Goal: Task Accomplishment & Management: Manage account settings

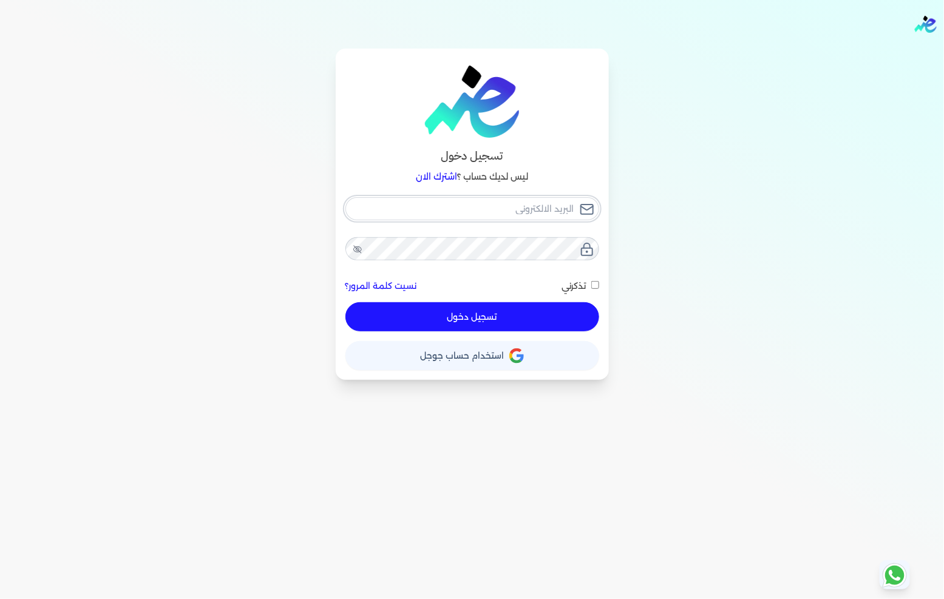
type input "[EMAIL_ADDRESS][DOMAIN_NAME]"
click at [523, 328] on button "تسجيل دخول" at bounding box center [473, 316] width 254 height 29
checkbox input "false"
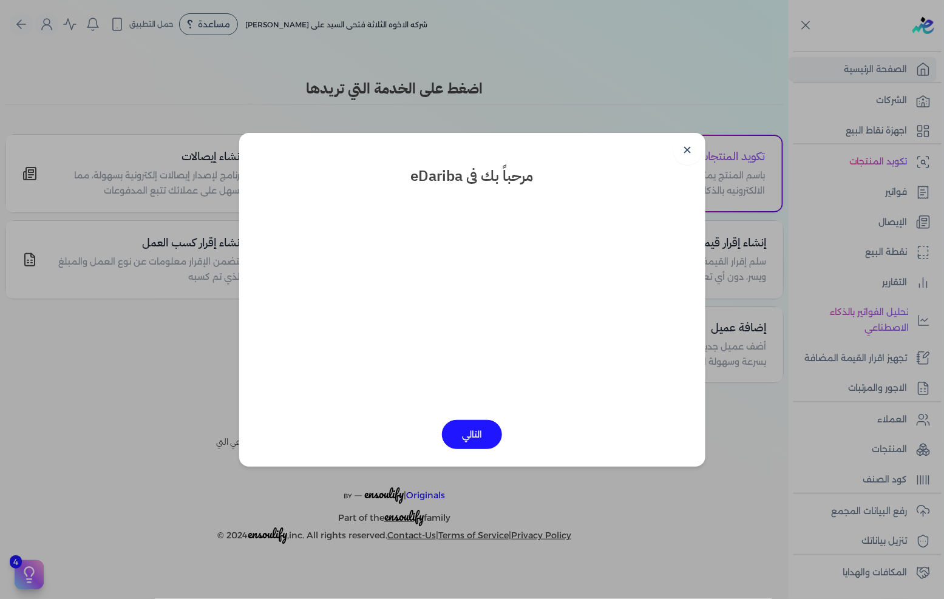
click at [681, 156] on link "✕" at bounding box center [688, 150] width 29 height 29
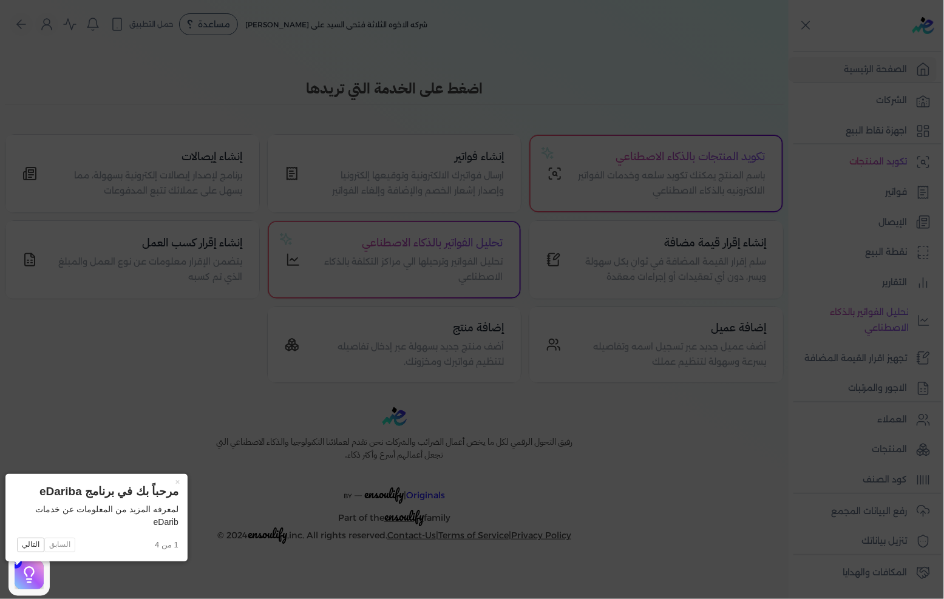
click at [821, 227] on icon at bounding box center [472, 299] width 944 height 599
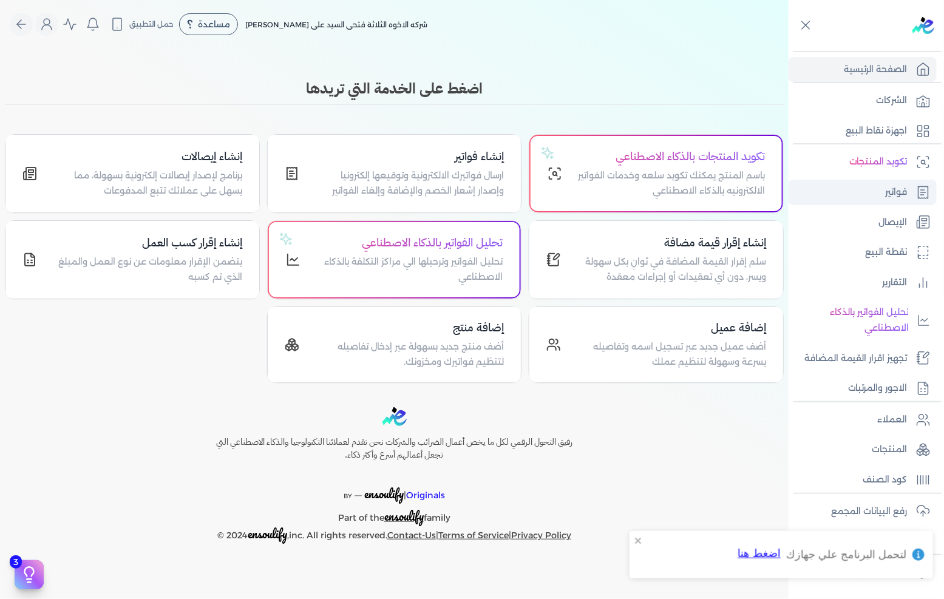
click at [866, 188] on link "فواتير" at bounding box center [863, 193] width 148 height 26
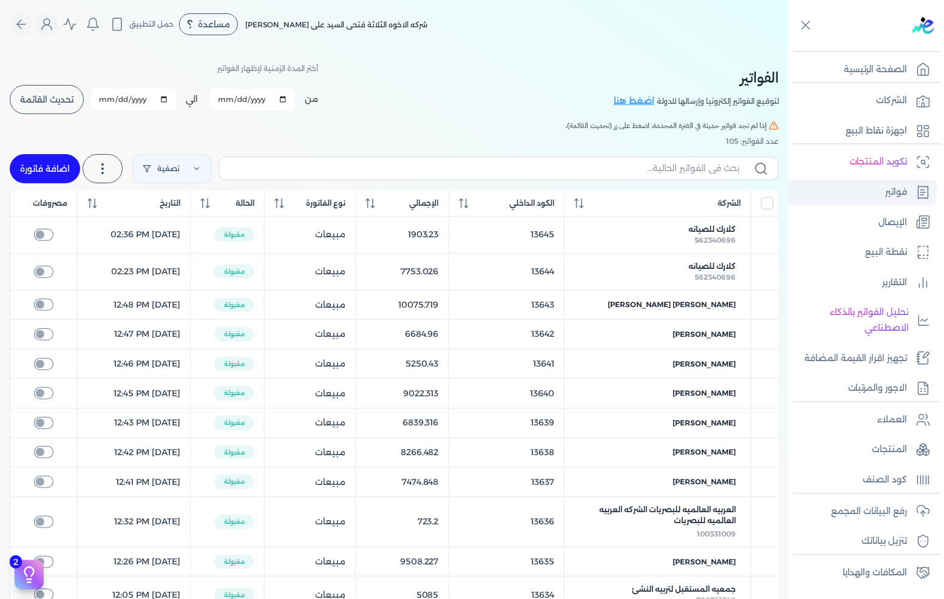
checkbox input "false"
click at [904, 216] on p "الإيصال" at bounding box center [893, 223] width 29 height 16
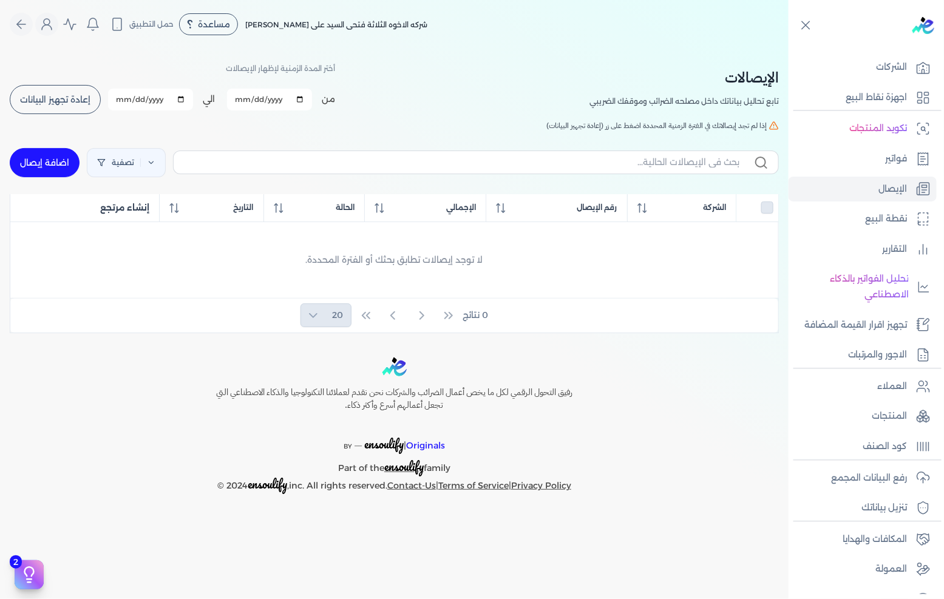
scroll to position [52, 0]
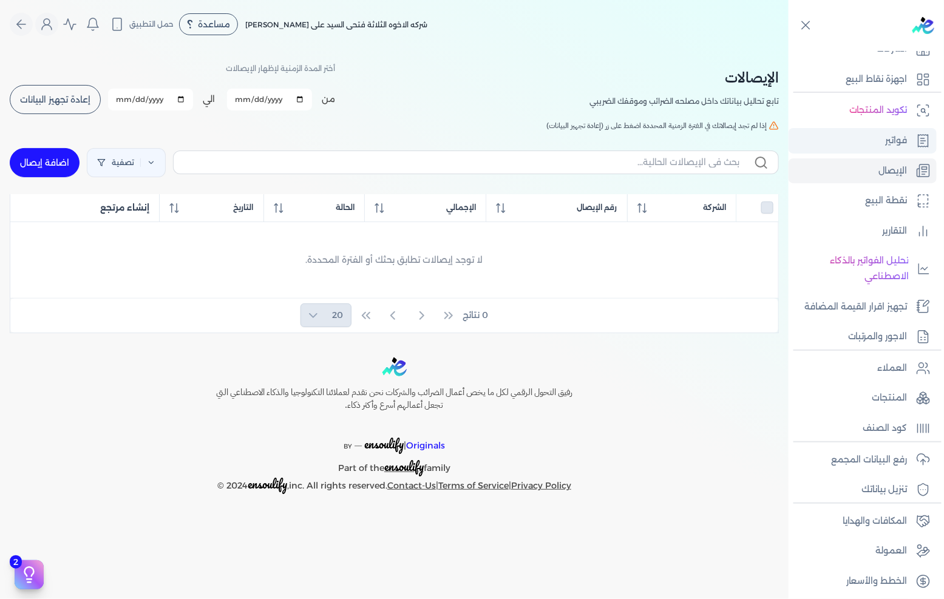
click at [891, 135] on p "فواتير" at bounding box center [897, 141] width 22 height 16
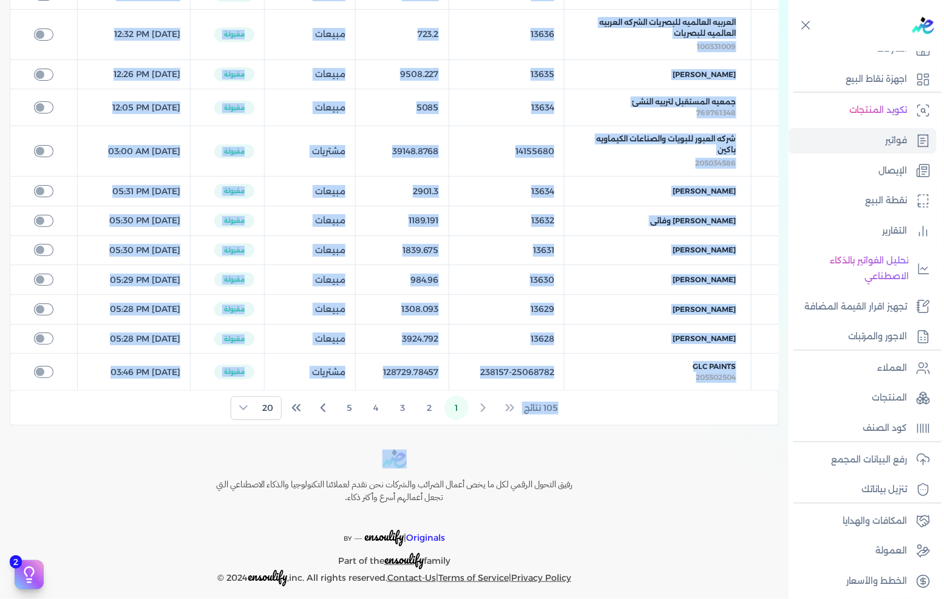
scroll to position [502, 0]
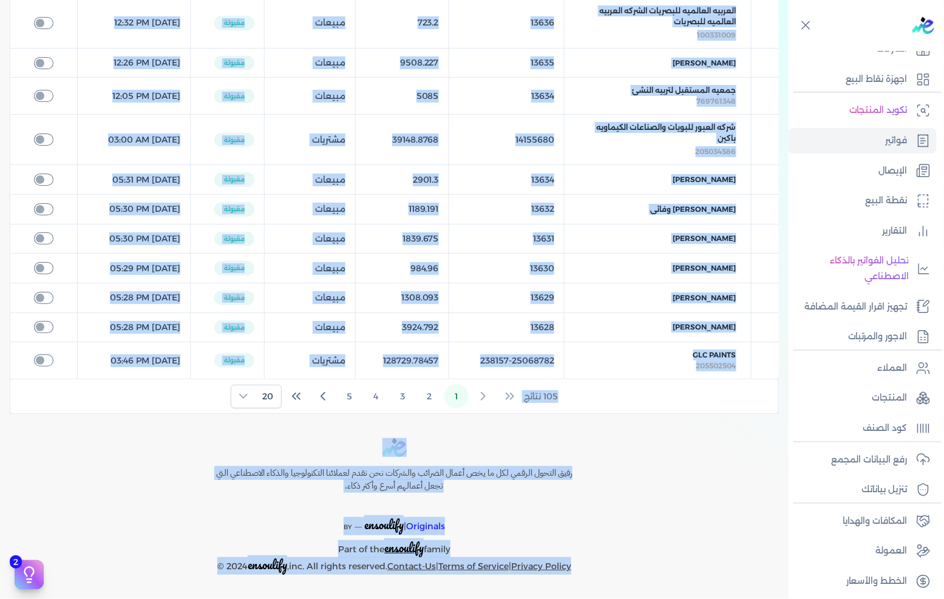
drag, startPoint x: 780, startPoint y: 67, endPoint x: 615, endPoint y: 576, distance: 535.3
click at [615, 576] on div "Toggle Navigation الاسعار العمولات مساعدة خدمة العملاء دليل المستخدم تسجيل الدخ…" at bounding box center [394, 299] width 789 height 599
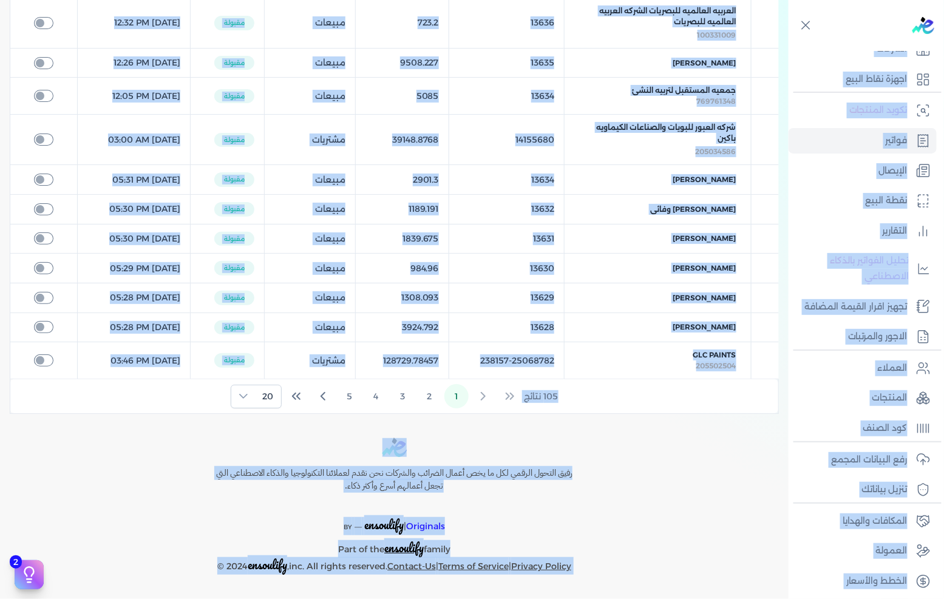
scroll to position [0, 0]
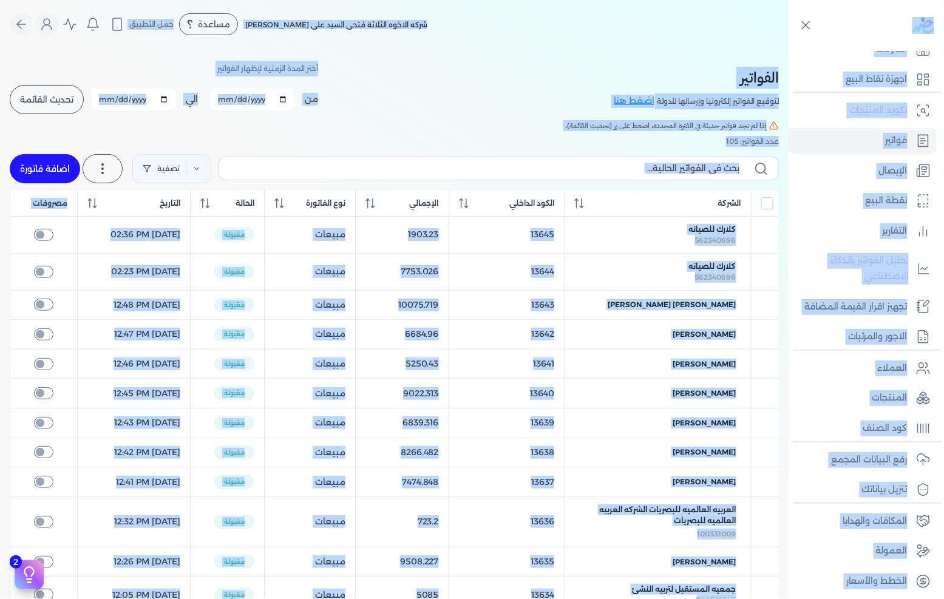
drag, startPoint x: 615, startPoint y: 576, endPoint x: 865, endPoint y: -14, distance: 640.6
click at [865, 0] on html "برجاء مراجعة صحة رقم التسجيل الضريبي : 288849477 من هنا Dismiss ✕ ✕ استهلكت 100…" at bounding box center [472, 299] width 944 height 599
click at [769, 7] on nav "Toggle Navigation الاسعار العمولات مساعدة خدمة العملاء دليل المستخدم تسجيل الدخ…" at bounding box center [394, 24] width 789 height 49
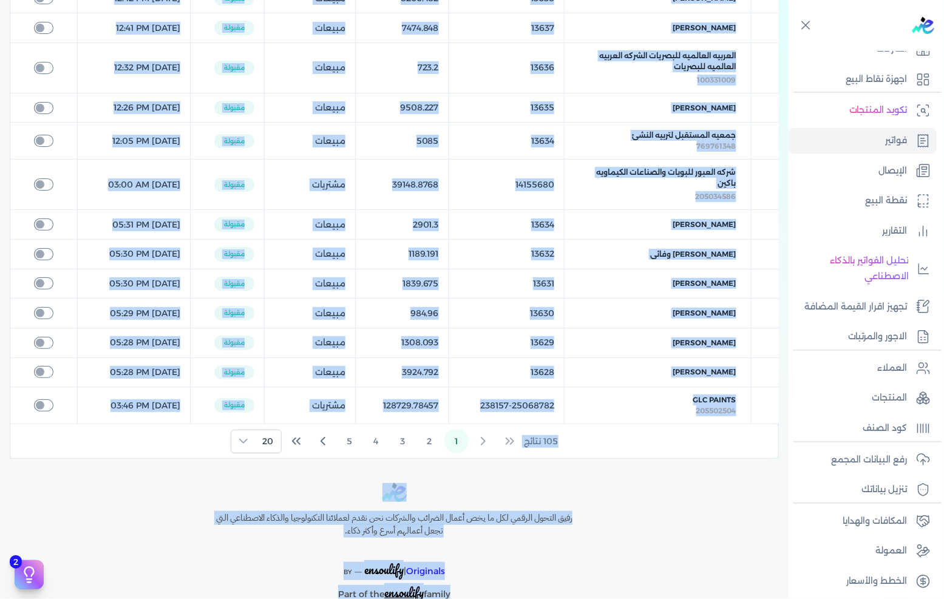
scroll to position [502, 0]
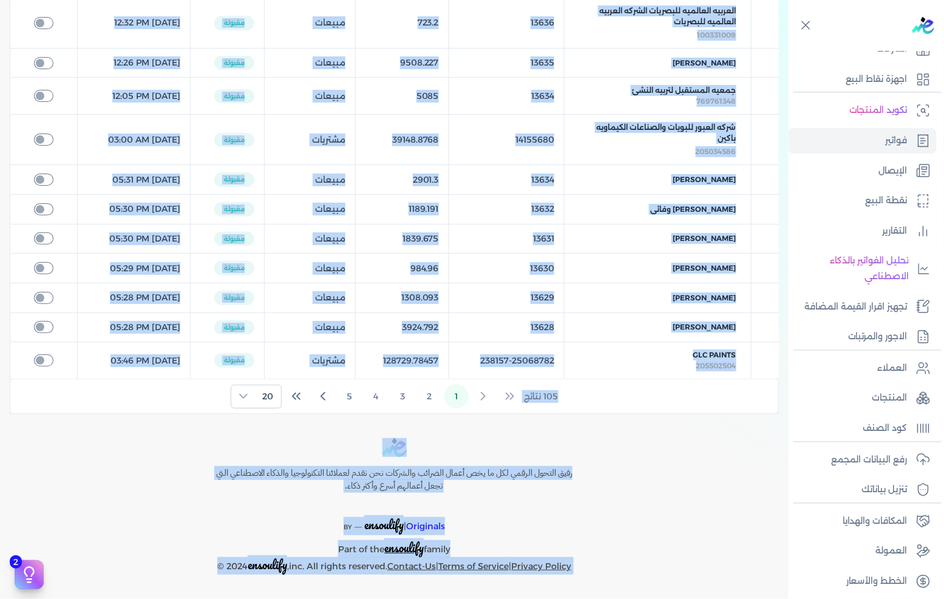
drag, startPoint x: 768, startPoint y: 7, endPoint x: 599, endPoint y: 621, distance: 636.7
click at [599, 599] on html "برجاء مراجعة صحة رقم التسجيل الضريبي : 288849477 من هنا Dismiss ✕ ✕ استهلكت 100…" at bounding box center [472, 299] width 944 height 599
click at [606, 593] on div "Toggle Navigation الاسعار العمولات مساعدة خدمة العملاء دليل المستخدم تسجيل الدخ…" at bounding box center [394, 299] width 789 height 599
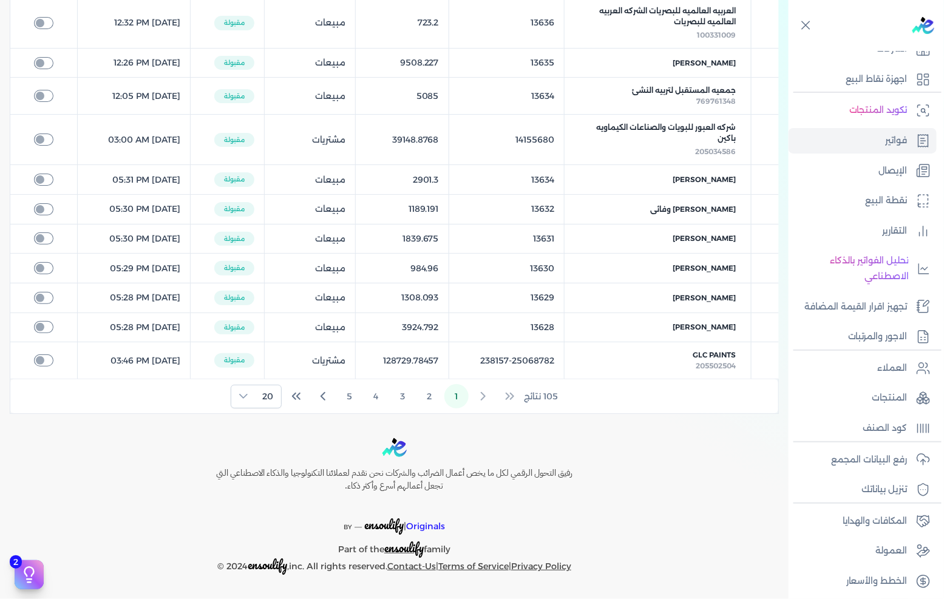
click at [108, 500] on div "رفيق التحول الرقمي لكل ما يخص أعمال الضرائب والشركات نحن نقدم لعملائنا التكنولو…" at bounding box center [394, 507] width 789 height 137
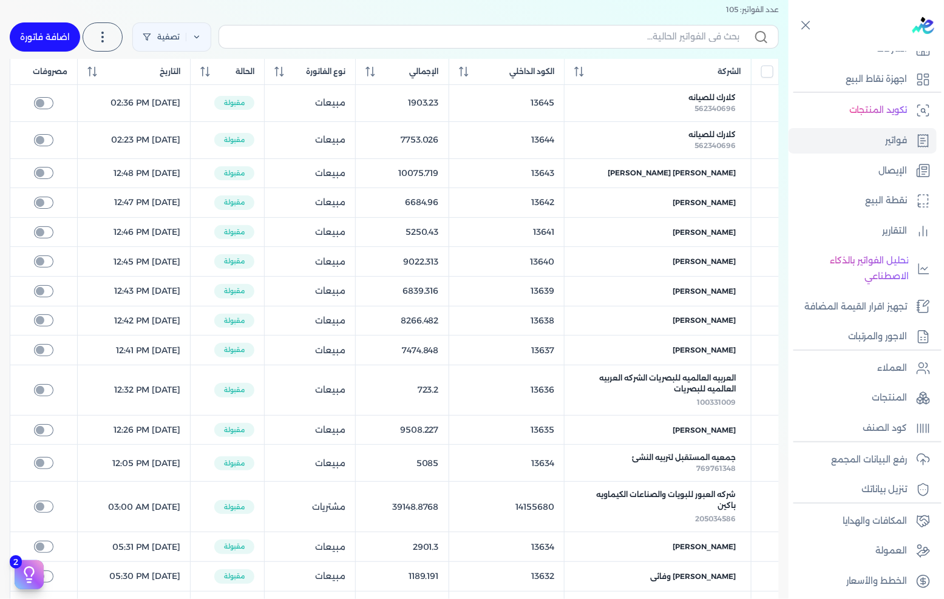
scroll to position [0, 0]
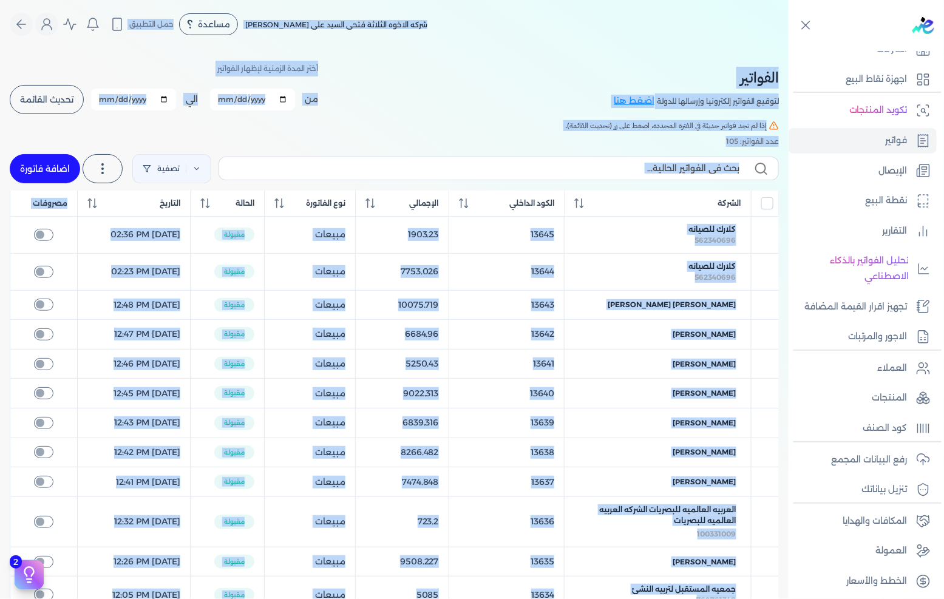
drag, startPoint x: 618, startPoint y: 585, endPoint x: 514, endPoint y: -13, distance: 607.2
click at [514, 0] on html "برجاء مراجعة صحة رقم التسجيل الضريبي : 288849477 من هنا Dismiss ✕ ✕ استهلكت 100…" at bounding box center [472, 299] width 944 height 599
click at [515, 7] on nav "Toggle Navigation الاسعار العمولات مساعدة خدمة العملاء دليل المستخدم تسجيل الدخ…" at bounding box center [394, 24] width 789 height 49
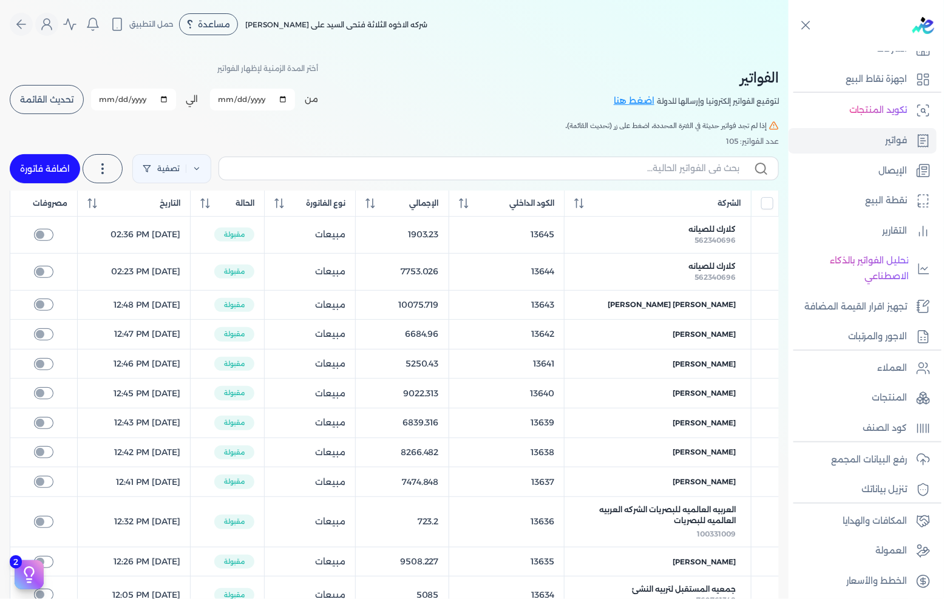
click at [660, 47] on nav "Toggle Navigation الاسعار العمولات مساعدة خدمة العملاء دليل المستخدم تسجيل الدخ…" at bounding box center [394, 24] width 789 height 49
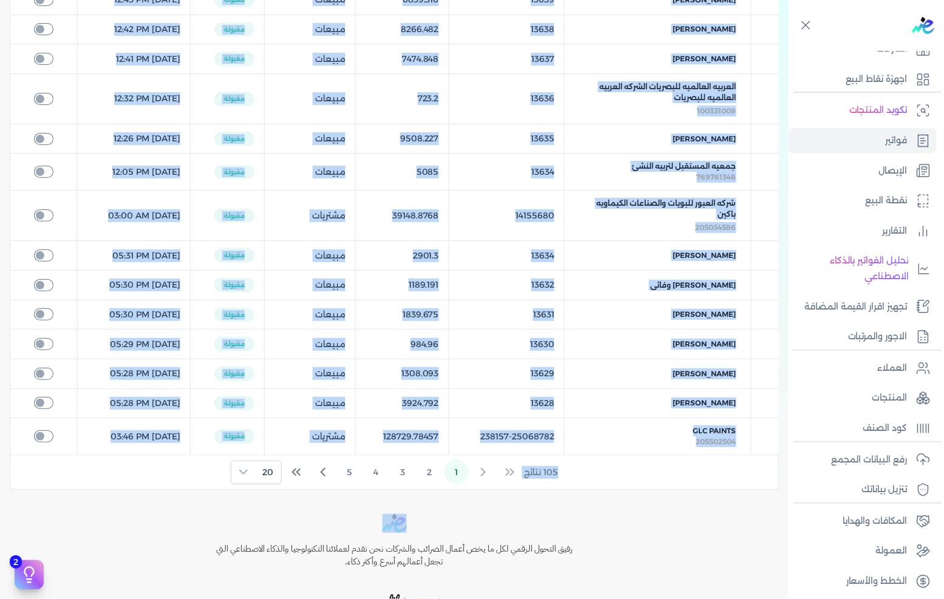
scroll to position [502, 0]
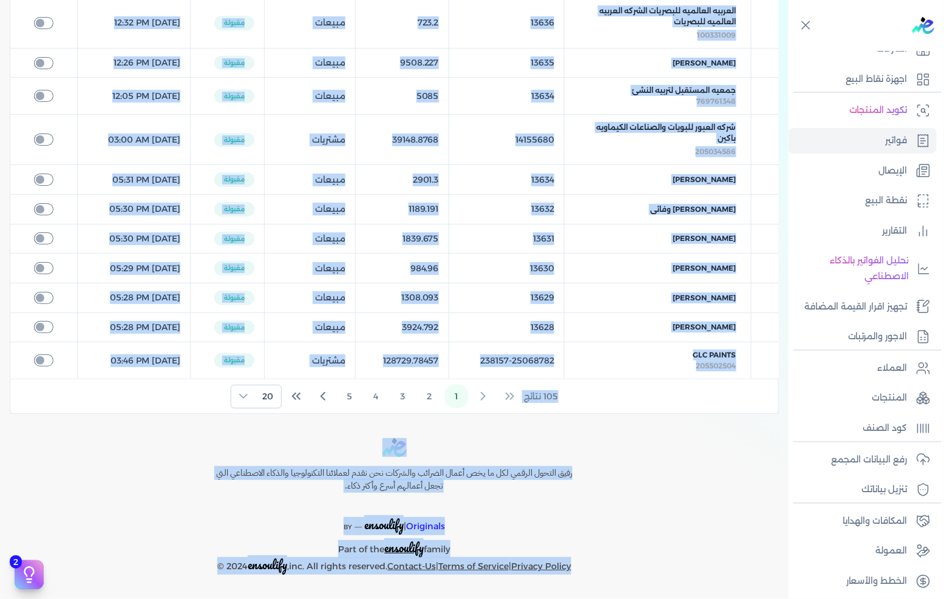
drag, startPoint x: 654, startPoint y: 35, endPoint x: 615, endPoint y: 593, distance: 560.1
click at [615, 593] on div "Toggle Navigation الاسعار العمولات مساعدة خدمة العملاء دليل المستخدم تسجيل الدخ…" at bounding box center [394, 299] width 789 height 599
click at [616, 591] on div "Toggle Navigation الاسعار العمولات مساعدة خدمة العملاء دليل المستخدم تسجيل الدخ…" at bounding box center [394, 299] width 789 height 599
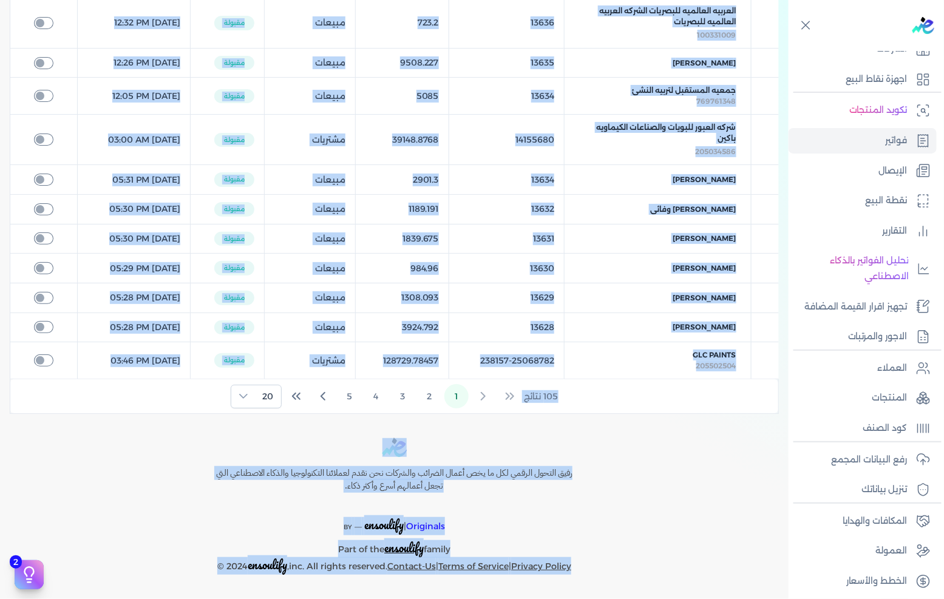
scroll to position [0, 0]
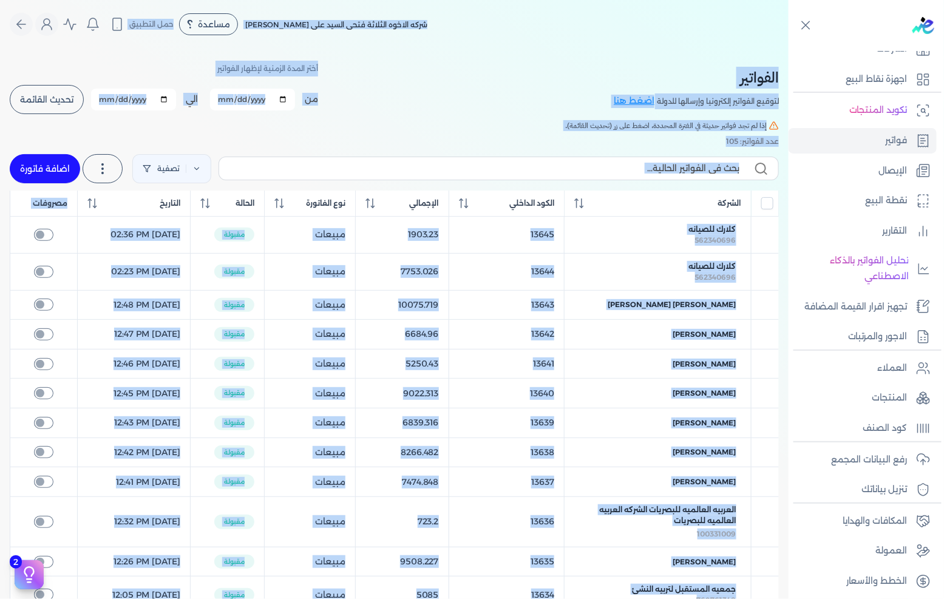
drag, startPoint x: 624, startPoint y: 583, endPoint x: 478, endPoint y: 23, distance: 578.6
click at [478, 23] on div "Toggle Navigation الاسعار العمولات مساعدة خدمة العملاء دليل المستخدم تسجيل الدخ…" at bounding box center [394, 299] width 789 height 599
click at [702, 18] on div "شركه الاخوه الثلاثة فتحى السيد على [PERSON_NAME] مساعدة خدمة العملاء دليل المست…" at bounding box center [399, 24] width 779 height 23
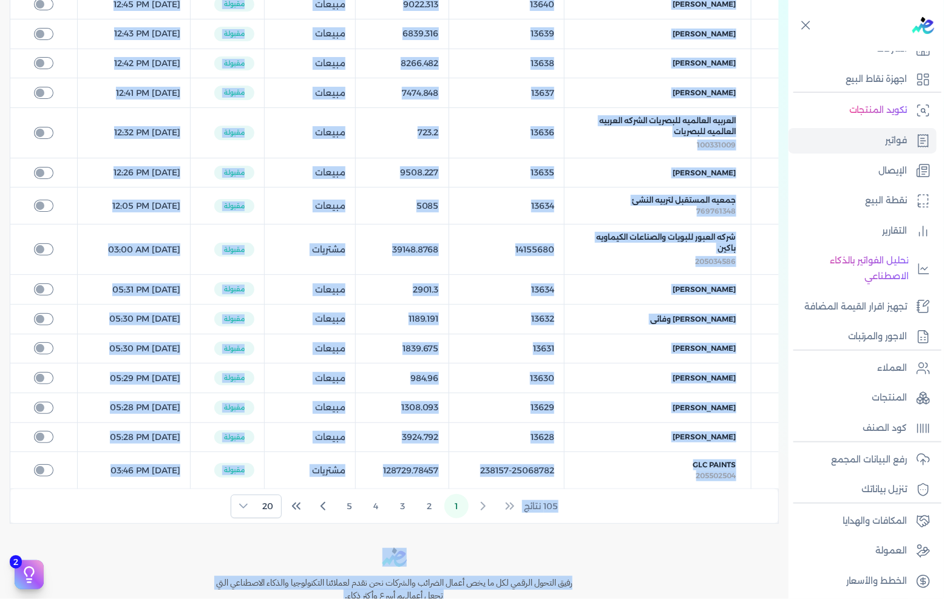
scroll to position [502, 0]
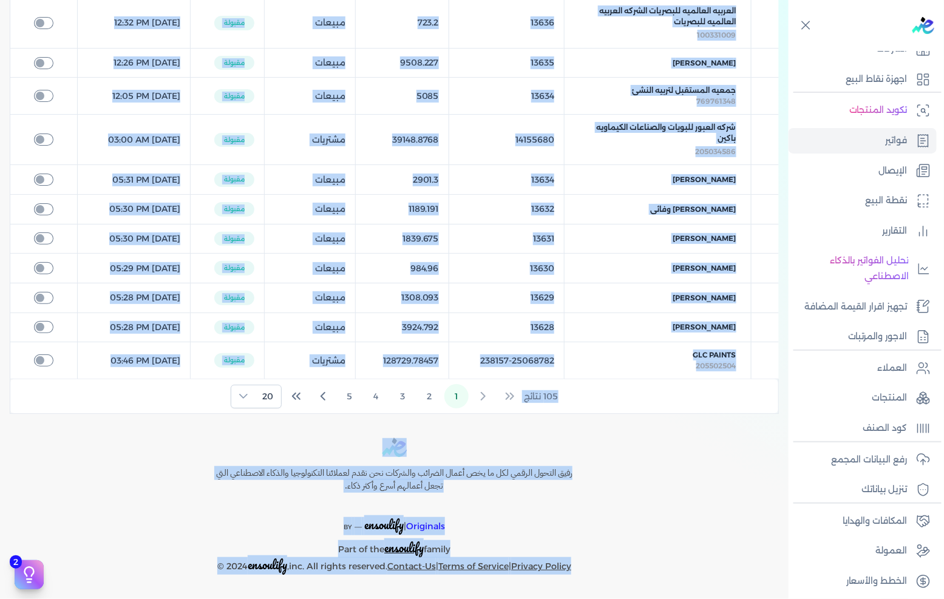
drag, startPoint x: 706, startPoint y: 14, endPoint x: 654, endPoint y: 561, distance: 549.7
click at [654, 561] on div "Toggle Navigation الاسعار العمولات مساعدة خدمة العملاء دليل المستخدم تسجيل الدخ…" at bounding box center [394, 299] width 789 height 599
click at [654, 561] on div "رفيق التحول الرقمي لكل ما يخص أعمال الضرائب والشركات نحن نقدم لعملائنا التكنولو…" at bounding box center [394, 507] width 789 height 137
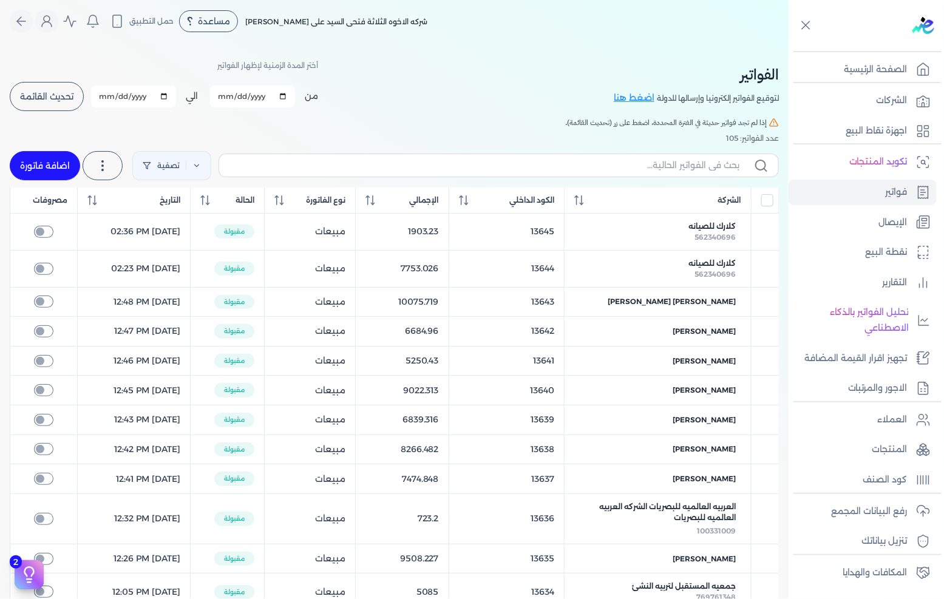
scroll to position [0, 0]
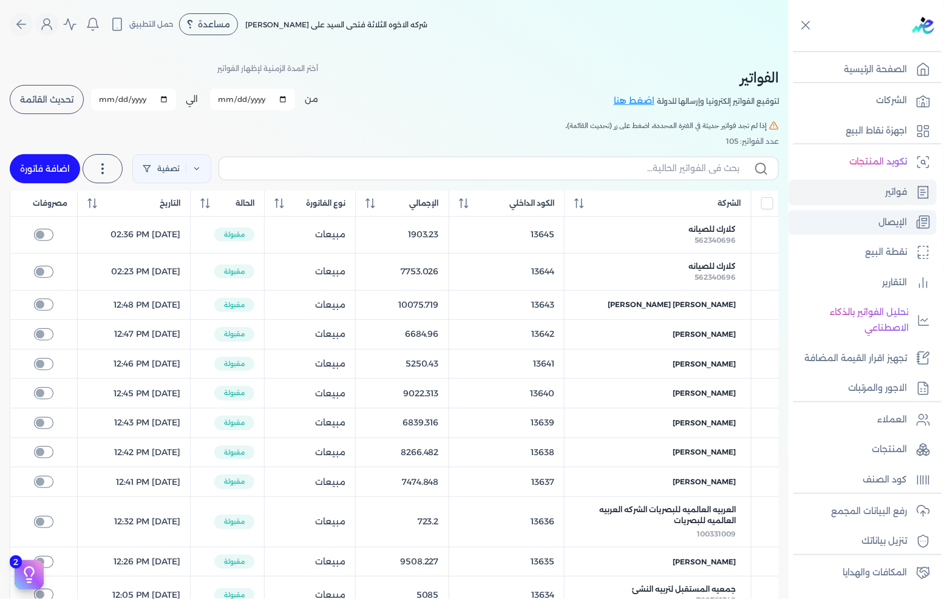
click at [872, 216] on link "الإيصال" at bounding box center [863, 223] width 148 height 26
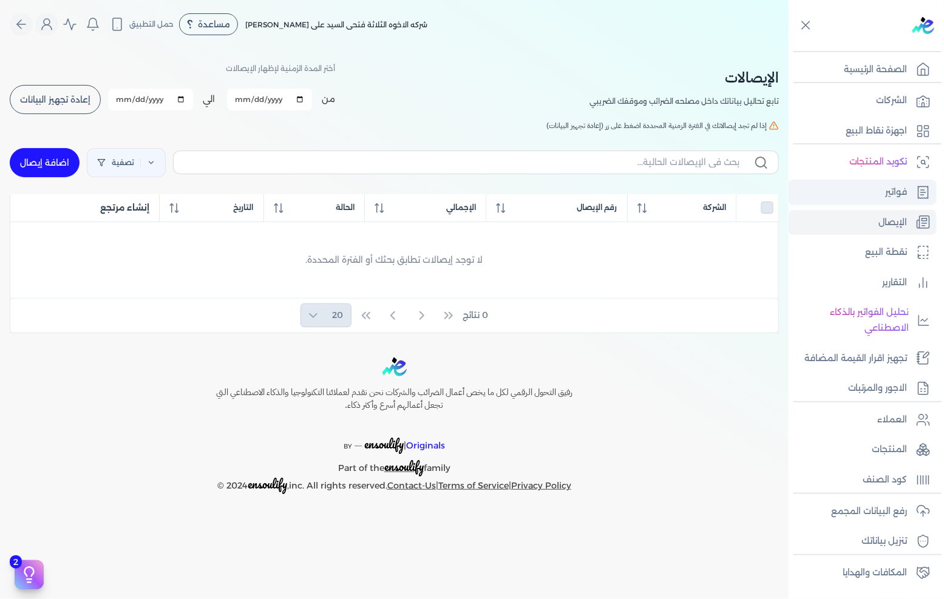
click at [894, 186] on p "فواتير" at bounding box center [897, 193] width 22 height 16
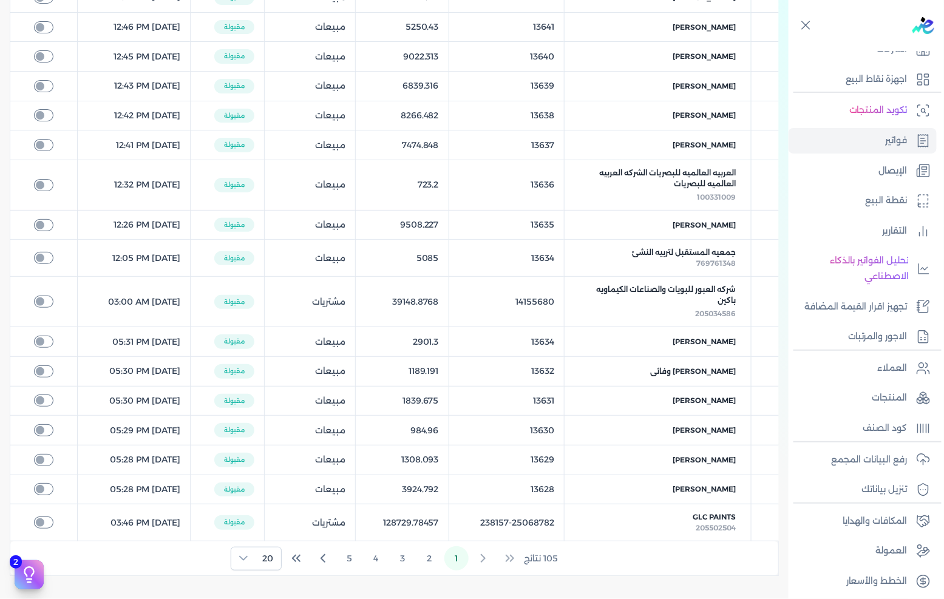
scroll to position [502, 0]
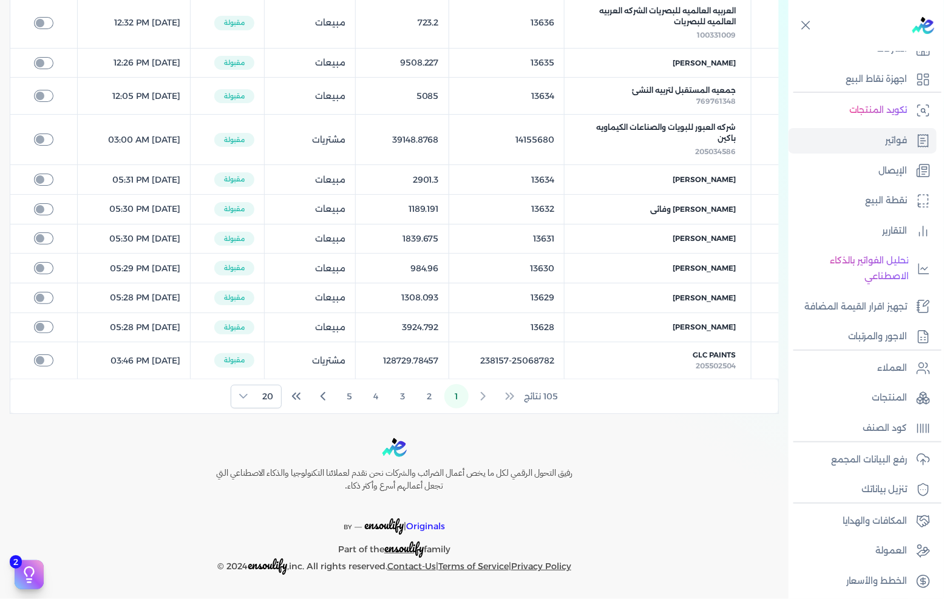
drag, startPoint x: 4, startPoint y: 322, endPoint x: 0, endPoint y: 129, distance: 192.6
click at [0, 125] on div "Toggle Navigation الاسعار العمولات مساعدة خدمة العملاء دليل المستخدم تسجيل الدخ…" at bounding box center [394, 299] width 789 height 599
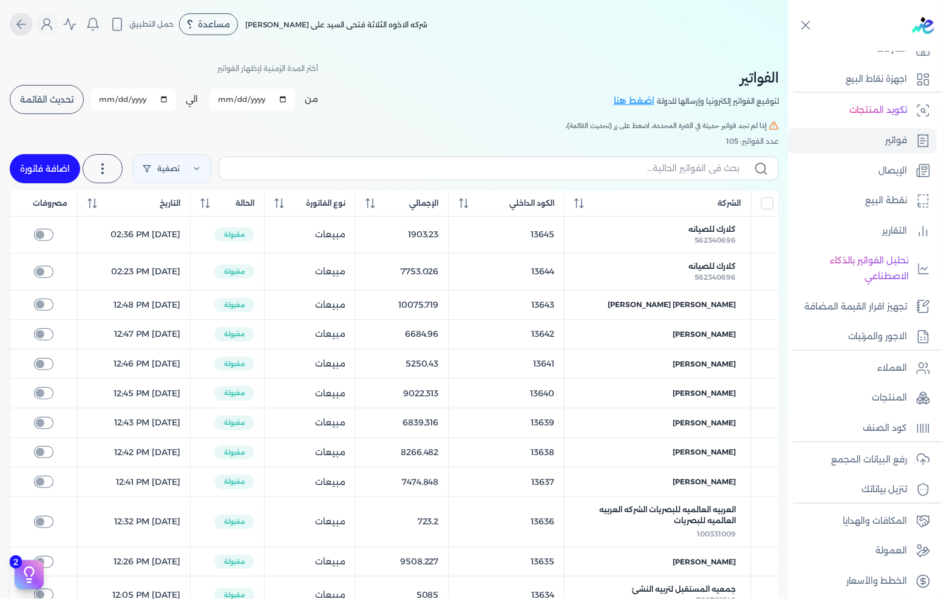
click at [21, 22] on icon "Global" at bounding box center [21, 24] width 15 height 15
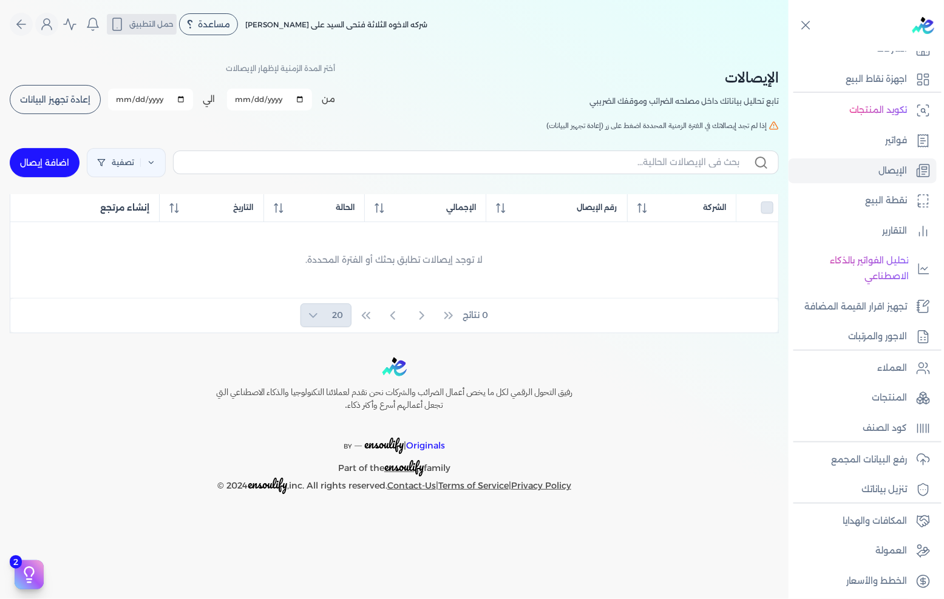
drag, startPoint x: 27, startPoint y: 28, endPoint x: 132, endPoint y: 29, distance: 105.1
click at [28, 28] on icon "Global" at bounding box center [21, 24] width 15 height 15
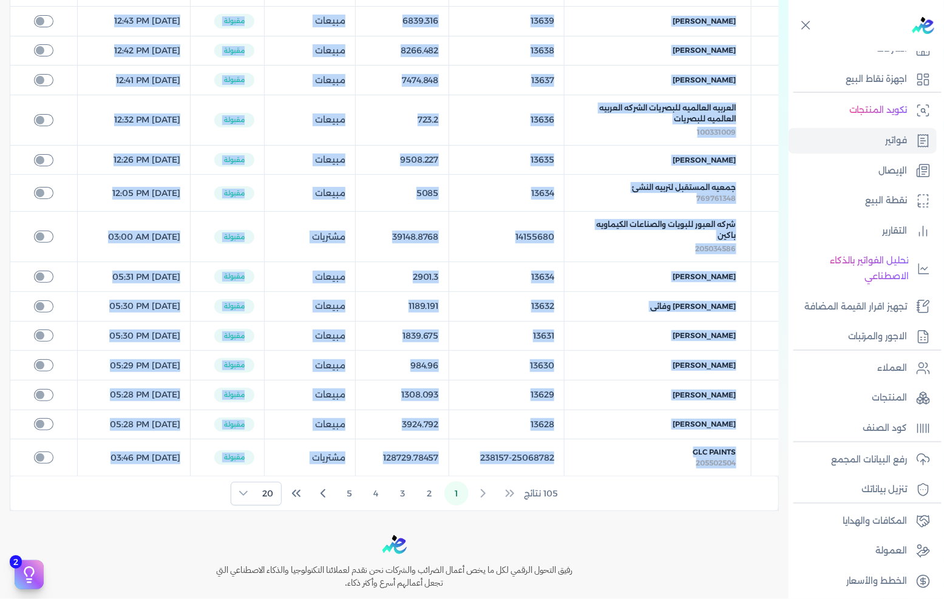
scroll to position [502, 0]
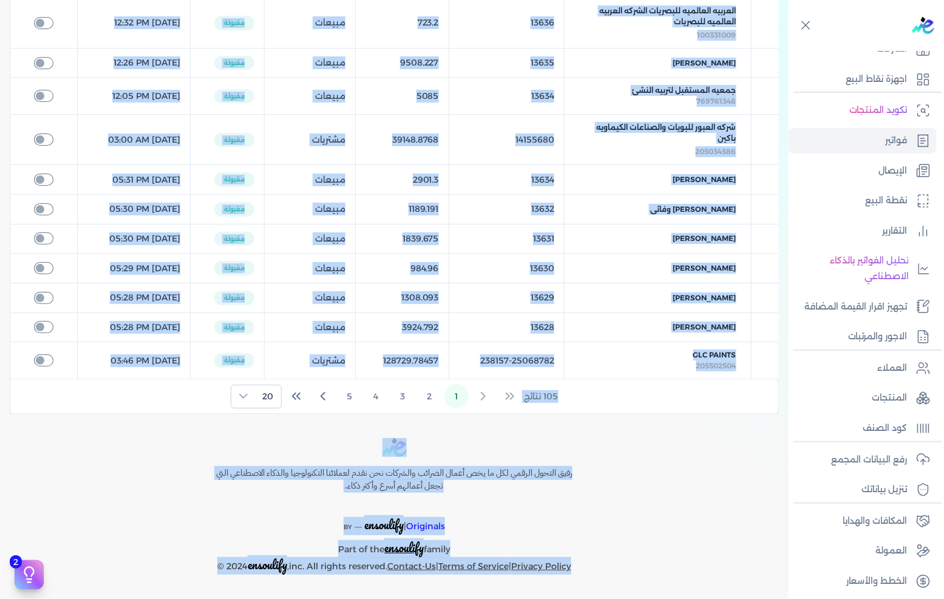
drag, startPoint x: 769, startPoint y: 51, endPoint x: 612, endPoint y: 602, distance: 573.3
click at [612, 599] on html "برجاء مراجعة صحة رقم التسجيل الضريبي : 288849477 من هنا Dismiss ✕ ✕ استهلكت 100…" at bounding box center [472, 299] width 944 height 599
click at [622, 577] on div "Toggle Navigation الاسعار العمولات مساعدة خدمة العملاء دليل المستخدم تسجيل الدخ…" at bounding box center [394, 299] width 789 height 599
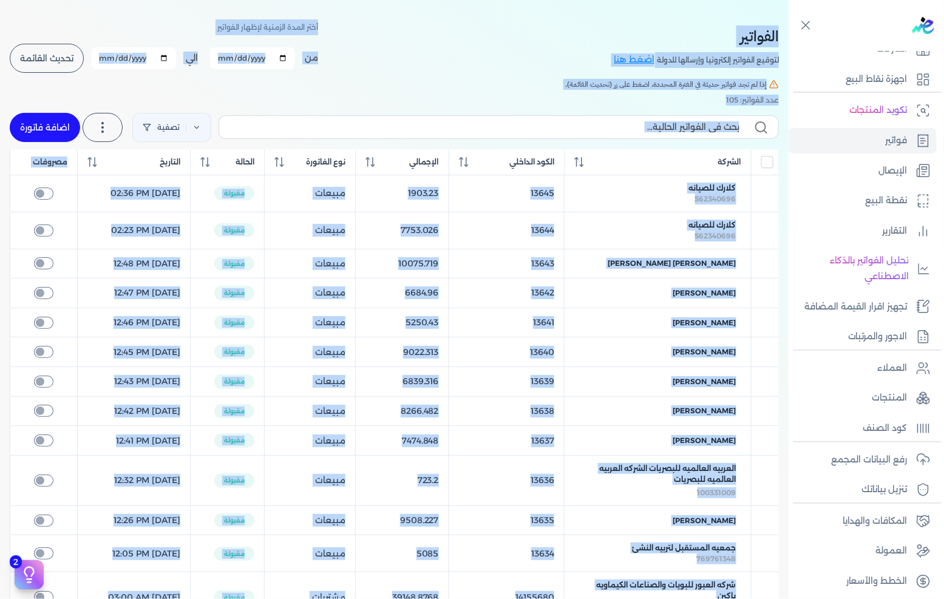
scroll to position [0, 0]
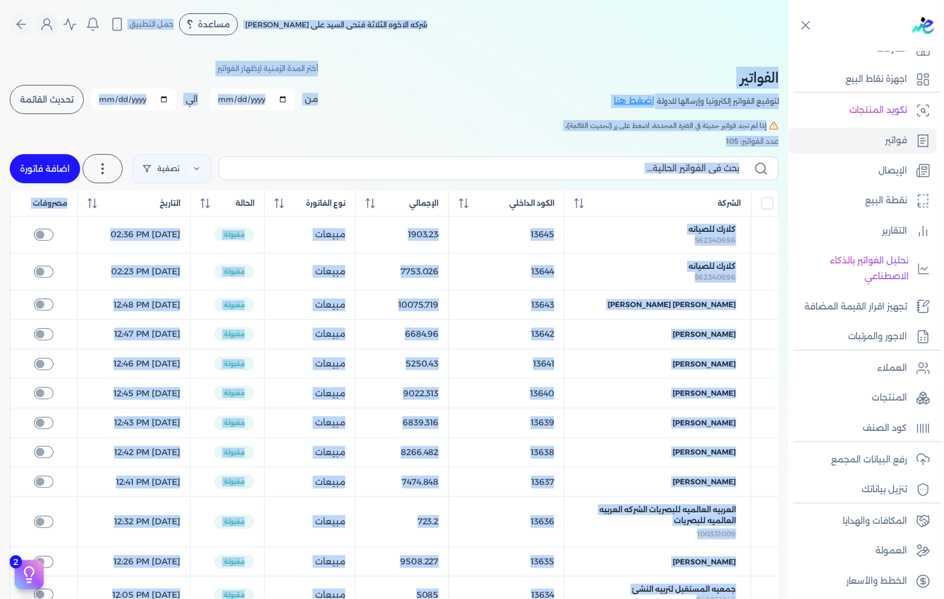
drag, startPoint x: 622, startPoint y: 577, endPoint x: 488, endPoint y: -2, distance: 594.0
click at [488, 0] on html "برجاء مراجعة صحة رقم التسجيل الضريبي : 288849477 من هنا Dismiss ✕ ✕ استهلكت 100…" at bounding box center [472, 299] width 944 height 599
click at [490, 2] on nav "Toggle Navigation الاسعار العمولات مساعدة خدمة العملاء دليل المستخدم تسجيل الدخ…" at bounding box center [394, 24] width 789 height 49
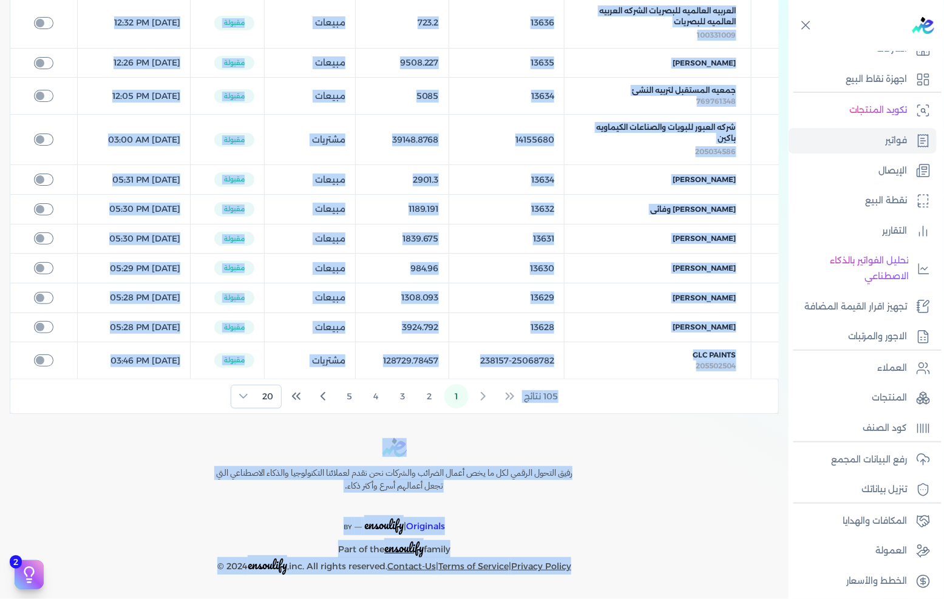
drag, startPoint x: 490, startPoint y: 5, endPoint x: 672, endPoint y: 603, distance: 625.4
click at [672, 599] on html "برجاء مراجعة صحة رقم التسجيل الضريبي : 288849477 من هنا Dismiss ✕ ✕ استهلكت 100…" at bounding box center [472, 299] width 944 height 599
click at [668, 584] on div "Toggle Navigation الاسعار العمولات مساعدة خدمة العملاء دليل المستخدم تسجيل الدخ…" at bounding box center [394, 299] width 789 height 599
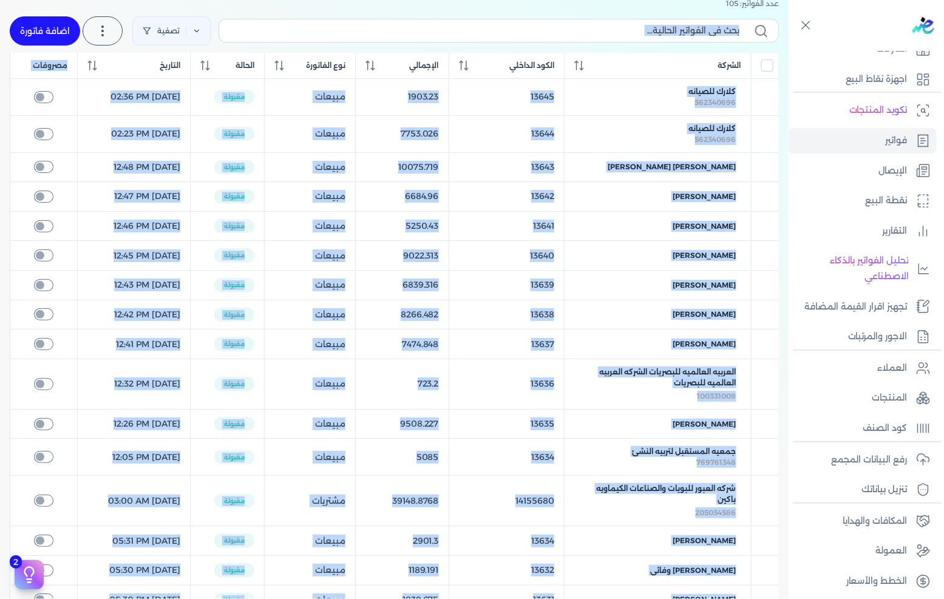
scroll to position [0, 0]
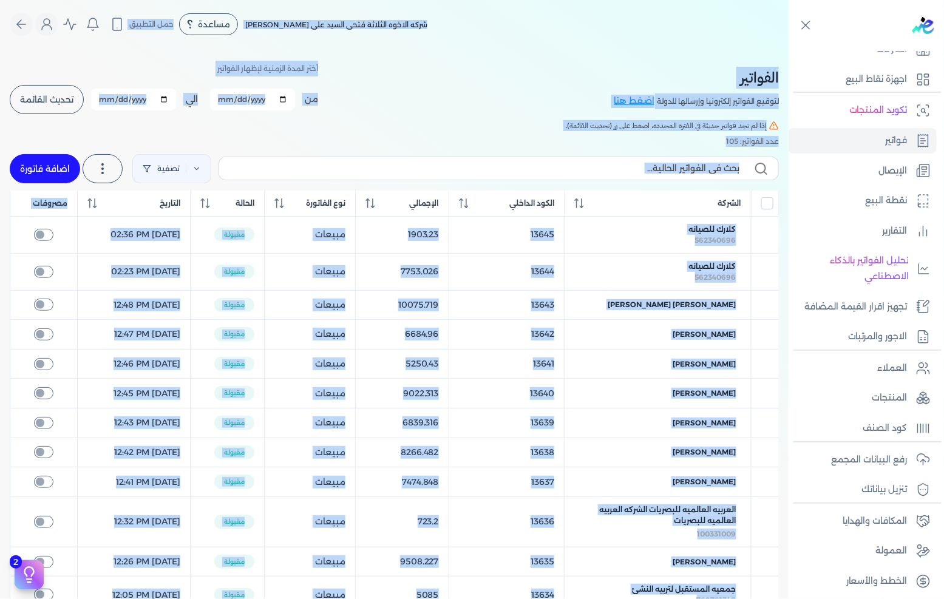
drag, startPoint x: 668, startPoint y: 584, endPoint x: 593, endPoint y: -29, distance: 617.4
click at [593, 0] on html "برجاء مراجعة صحة رقم التسجيل الضريبي : 288849477 من هنا Dismiss ✕ ✕ استهلكت 100…" at bounding box center [472, 299] width 944 height 599
click at [614, 16] on div "شركه الاخوه الثلاثة فتحى السيد على [PERSON_NAME] مساعدة خدمة العملاء دليل المست…" at bounding box center [399, 24] width 779 height 23
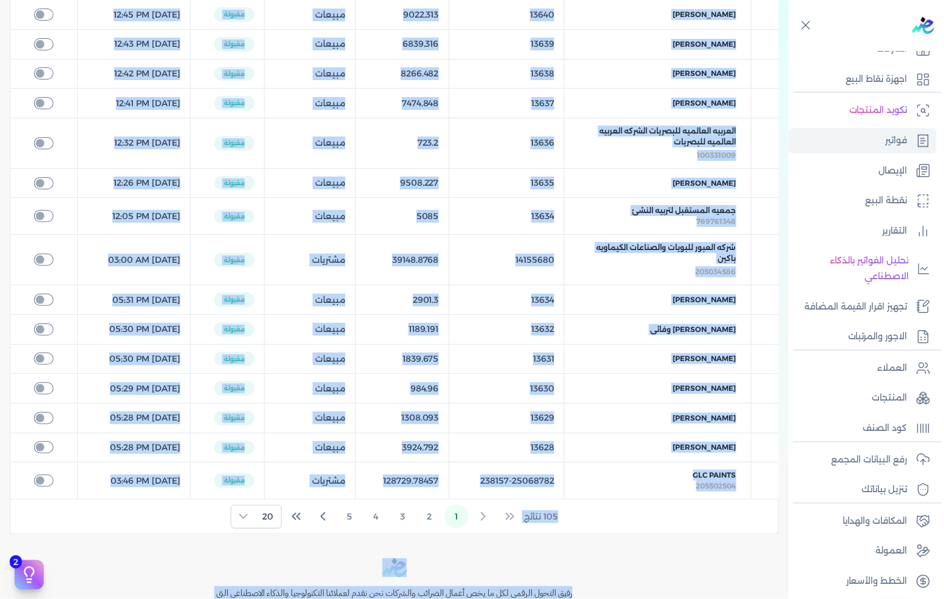
scroll to position [502, 0]
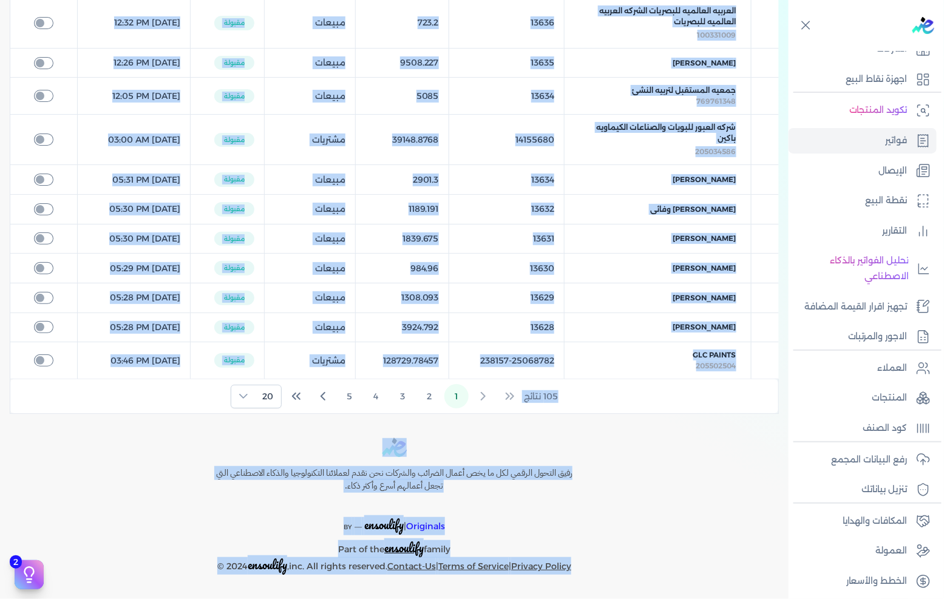
drag, startPoint x: 609, startPoint y: 16, endPoint x: 705, endPoint y: 575, distance: 567.4
click at [705, 573] on div "Toggle Navigation الاسعار العمولات مساعدة خدمة العملاء دليل المستخدم تسجيل الدخ…" at bounding box center [394, 299] width 789 height 599
click at [705, 580] on div "Toggle Navigation الاسعار العمولات مساعدة خدمة العملاء دليل المستخدم تسجيل الدخ…" at bounding box center [394, 299] width 789 height 599
click at [697, 592] on div "Toggle Navigation الاسعار العمولات مساعدة خدمة العملاء دليل المستخدم تسجيل الدخ…" at bounding box center [394, 299] width 789 height 599
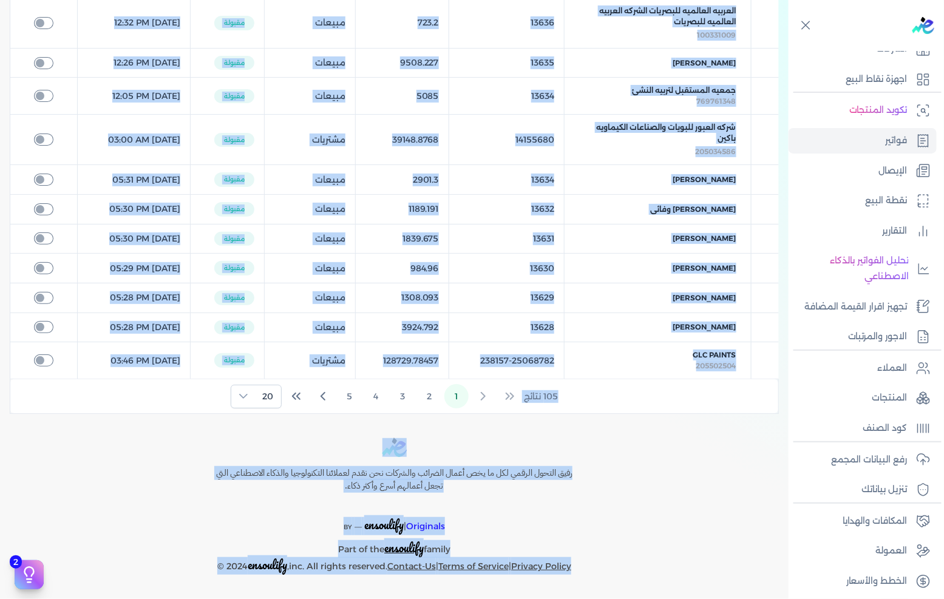
click at [695, 585] on div "Toggle Navigation الاسعار العمولات مساعدة خدمة العملاء دليل المستخدم تسجيل الدخ…" at bounding box center [394, 299] width 789 height 599
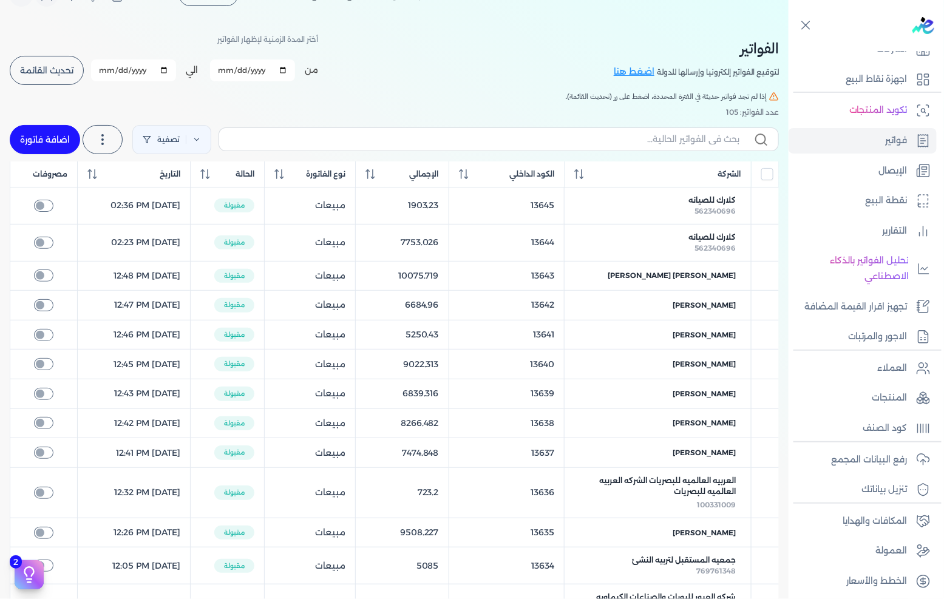
scroll to position [0, 0]
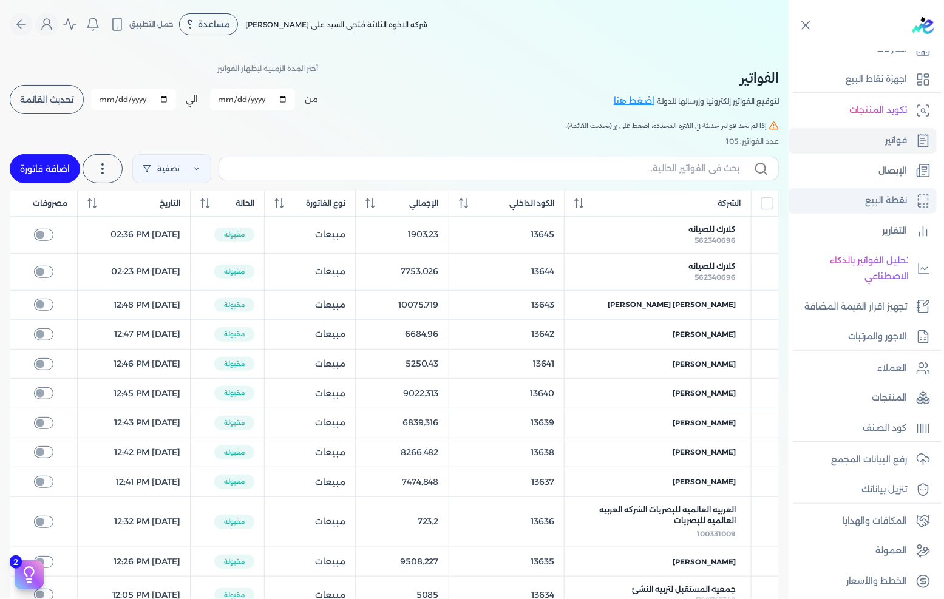
click at [883, 193] on p "نقطة البيع" at bounding box center [887, 201] width 42 height 16
select select "EGP"
select select "EGS"
select select "B"
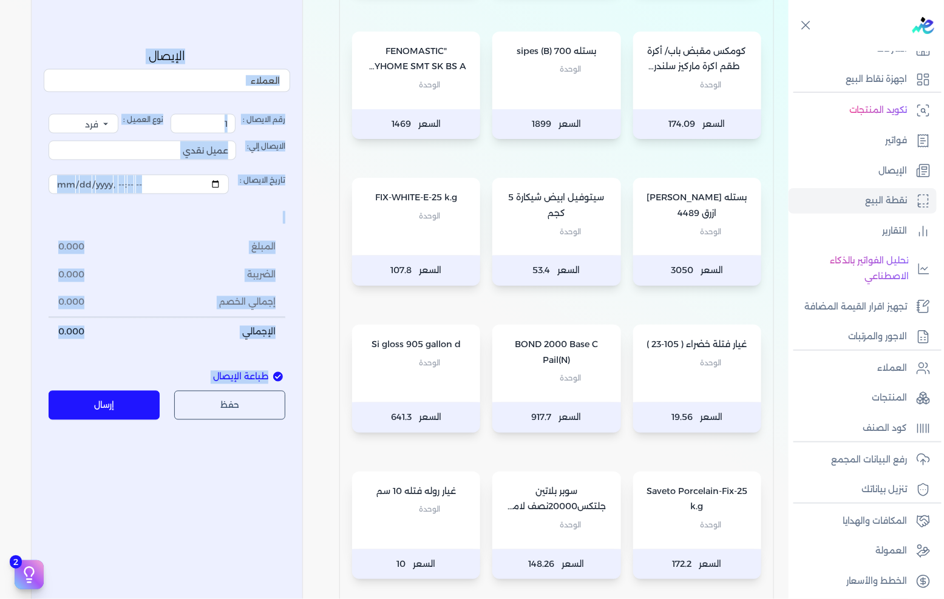
scroll to position [630, 0]
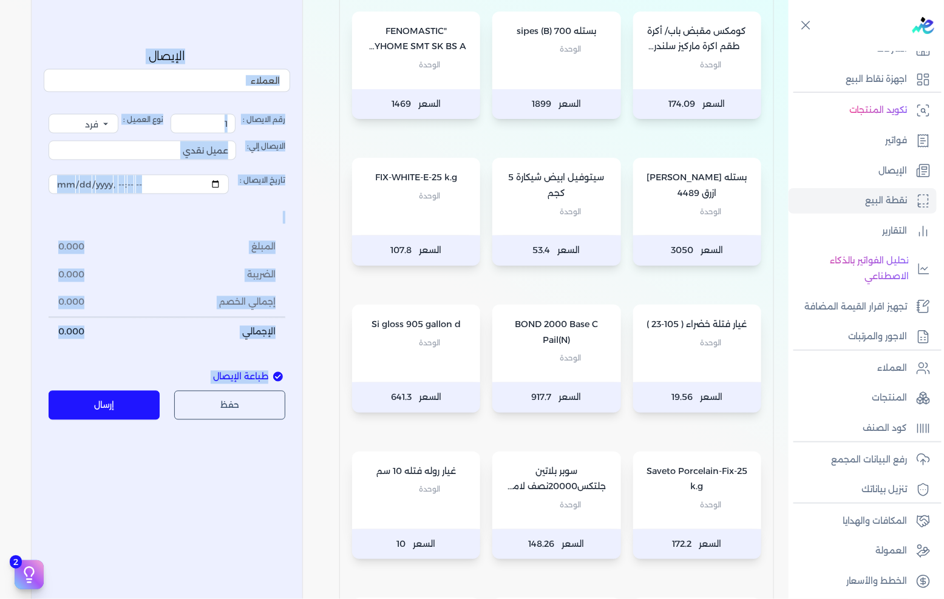
drag, startPoint x: 276, startPoint y: 102, endPoint x: 194, endPoint y: 550, distance: 455.0
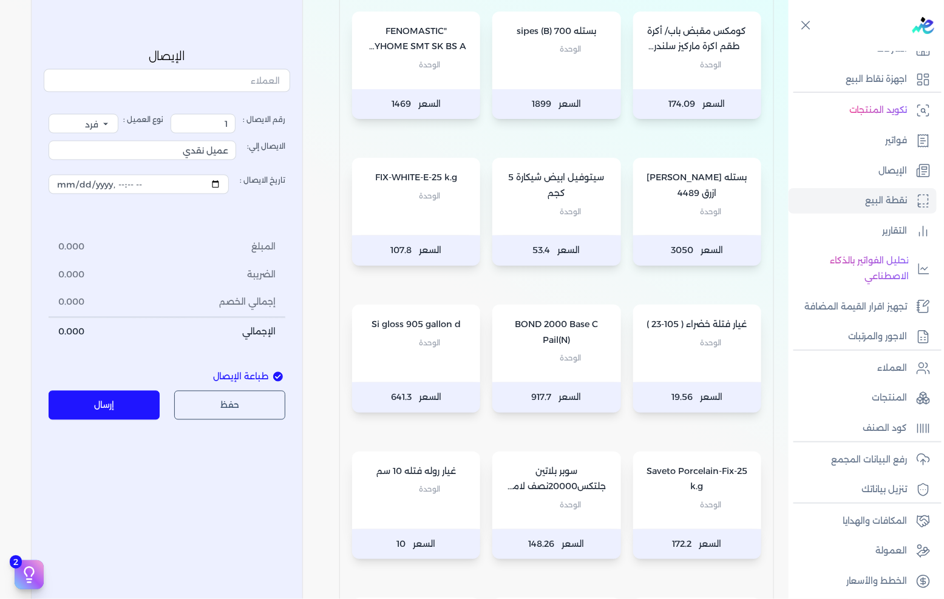
drag, startPoint x: 208, startPoint y: 548, endPoint x: 708, endPoint y: 98, distance: 672.2
click at [790, 41] on div "الصفحة الرئيسية الشركات اجهزة نقاط البيع تكويد المنتجات فواتير الإيصال نقطة الب…" at bounding box center [866, 297] width 155 height 595
click at [789, 36] on div "الصفحة الرئيسية الشركات اجهزة نقاط البيع تكويد المنتجات فواتير الإيصال نقطة الب…" at bounding box center [866, 297] width 155 height 595
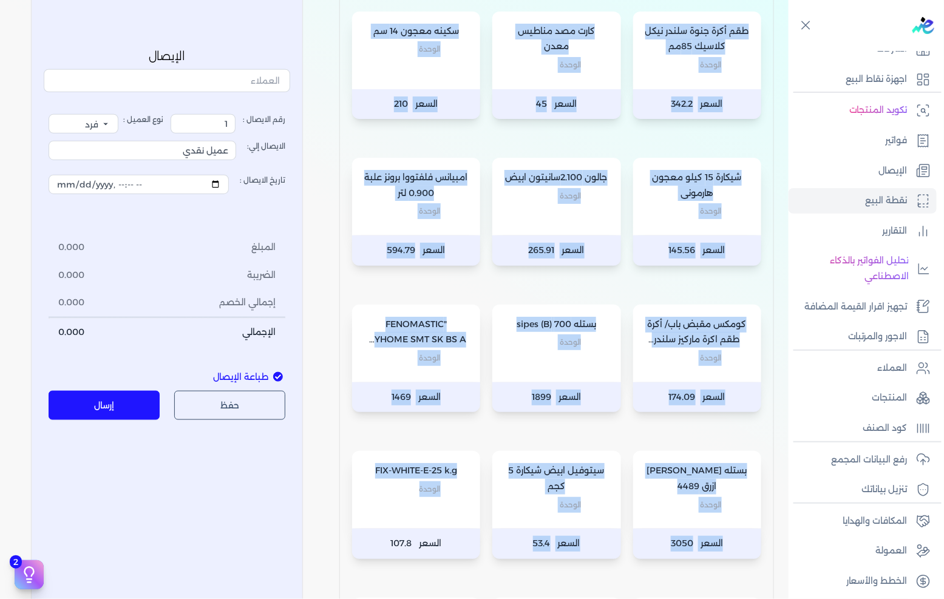
scroll to position [1171, 0]
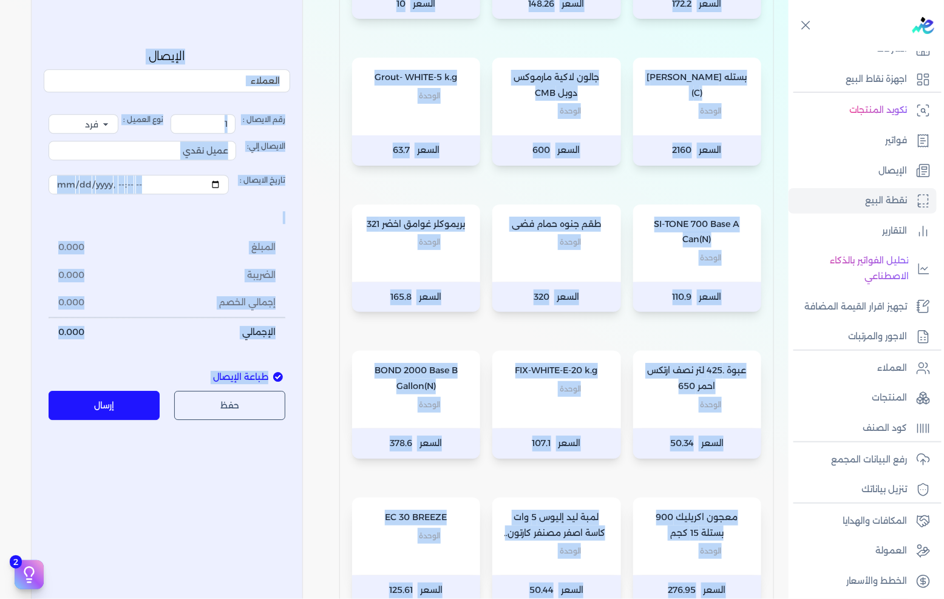
drag, startPoint x: 463, startPoint y: 10, endPoint x: 245, endPoint y: 520, distance: 555.1
click at [245, 520] on div "Toggle Navigation الاسعار العمولات مساعدة خدمة العملاء دليل المستخدم تسجيل الدخ…" at bounding box center [394, 299] width 789 height 599
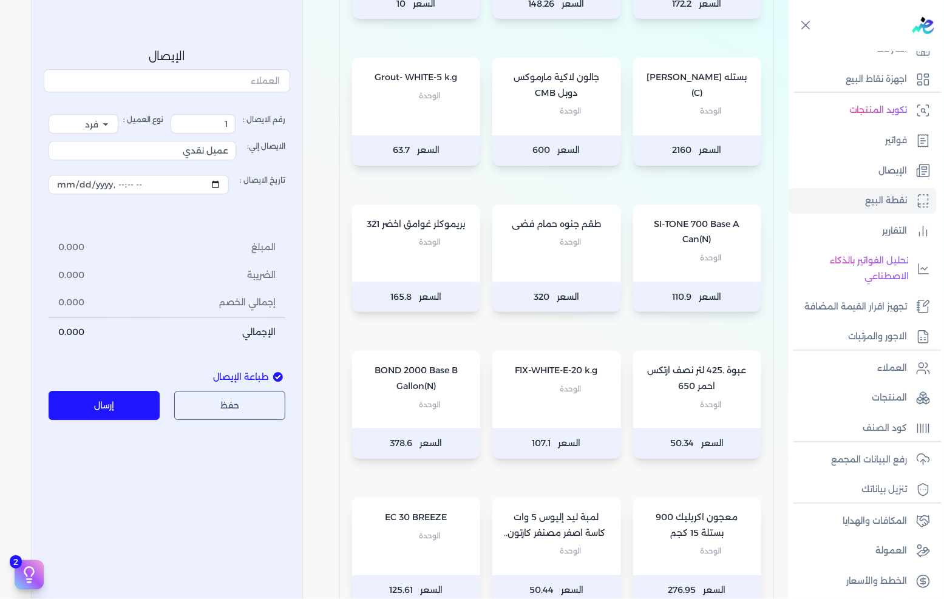
drag, startPoint x: 785, startPoint y: 41, endPoint x: 790, endPoint y: 35, distance: 6.9
click at [790, 34] on div "الصفحة الرئيسية الشركات اجهزة نقاط البيع تكويد المنتجات فواتير الإيصال نقطة الب…" at bounding box center [866, 297] width 155 height 595
drag, startPoint x: 790, startPoint y: 46, endPoint x: 790, endPoint y: 105, distance: 58.9
click at [790, 47] on div "الصفحة الرئيسية الشركات اجهزة نقاط البيع تكويد المنتجات فواتير الإيصال نقطة الب…" at bounding box center [866, 297] width 155 height 595
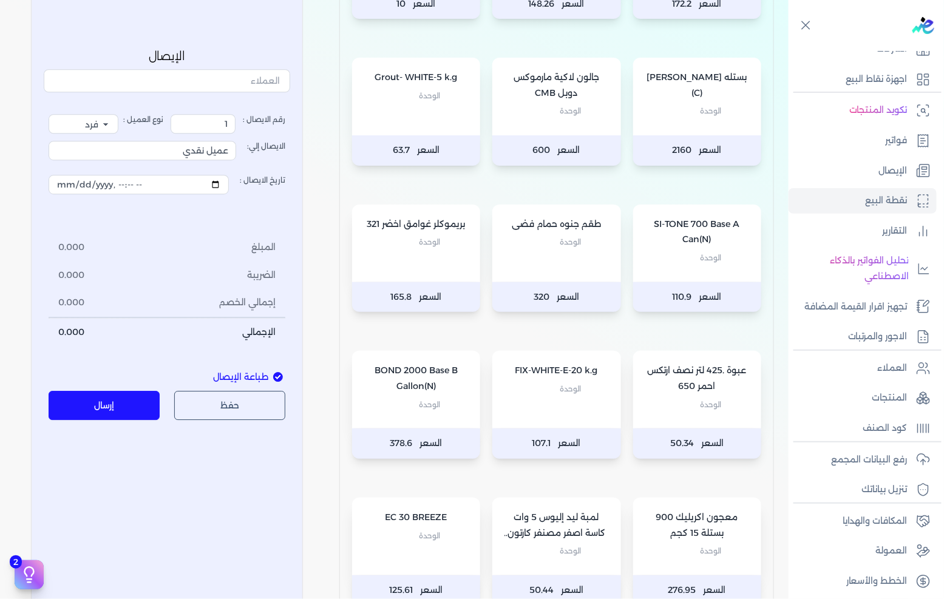
scroll to position [0, 0]
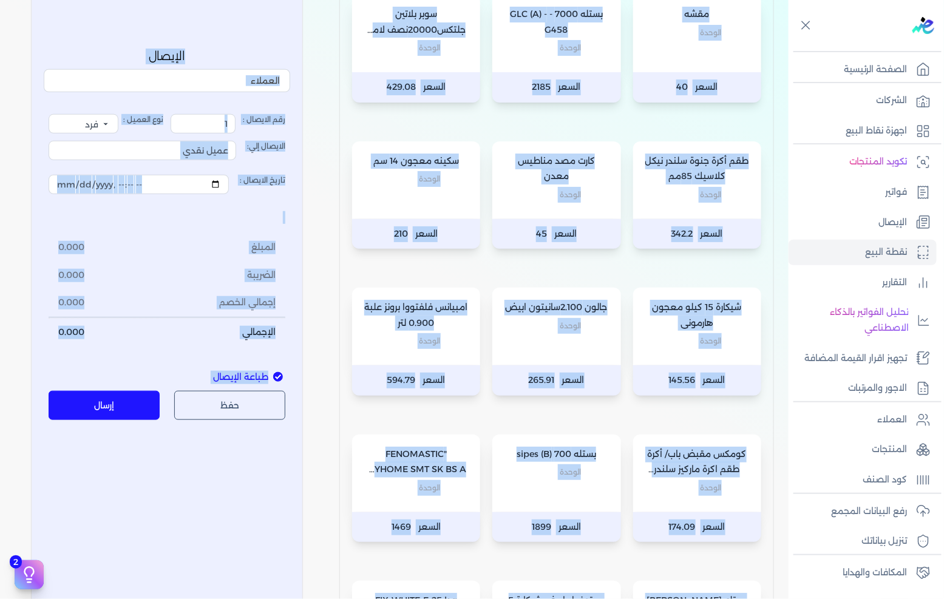
scroll to position [404, 0]
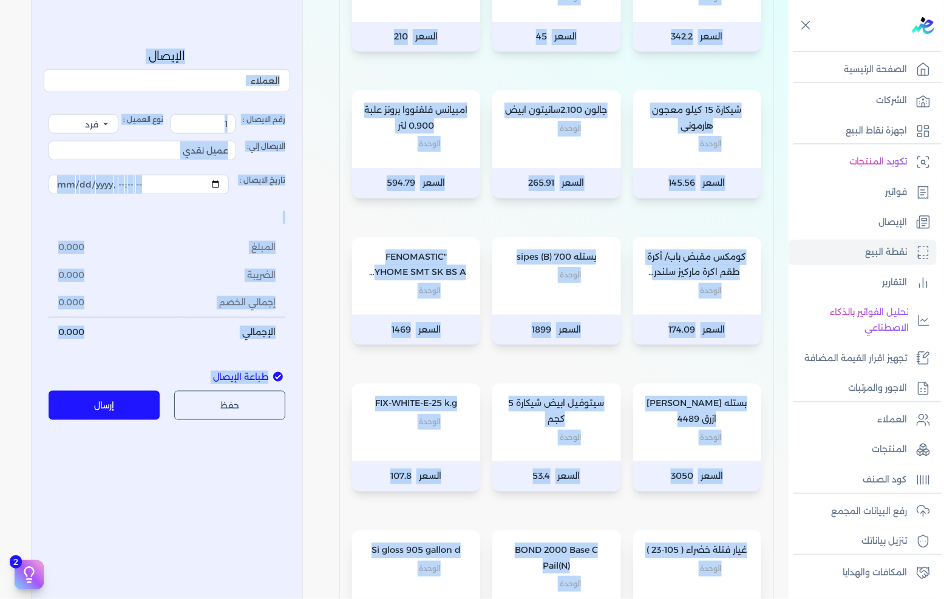
drag, startPoint x: 741, startPoint y: 26, endPoint x: 144, endPoint y: 555, distance: 797.7
click at [117, 567] on div "Toggle Navigation الاسعار العمولات مساعدة خدمة العملاء دليل المستخدم تسجيل الدخ…" at bounding box center [394, 299] width 789 height 599
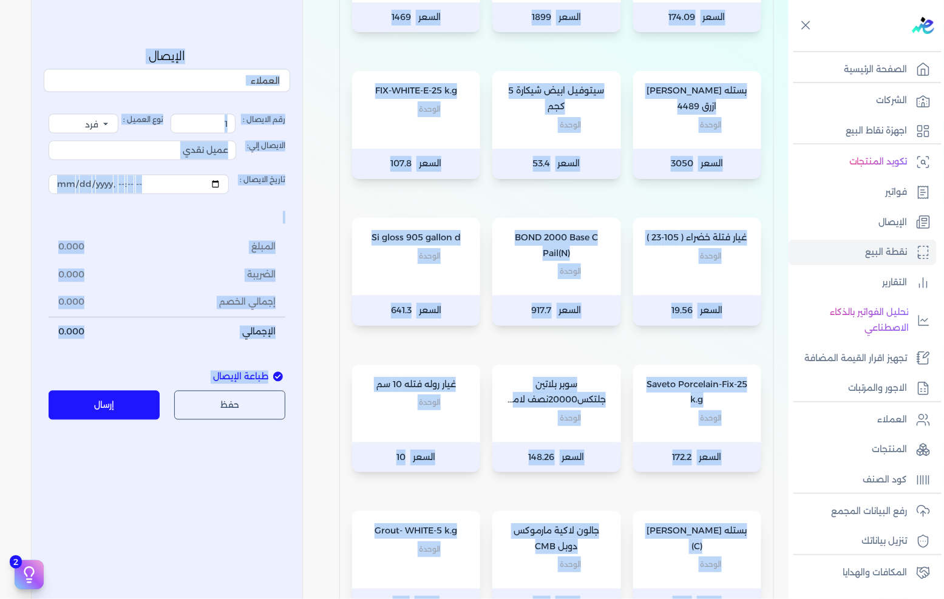
scroll to position [742, 0]
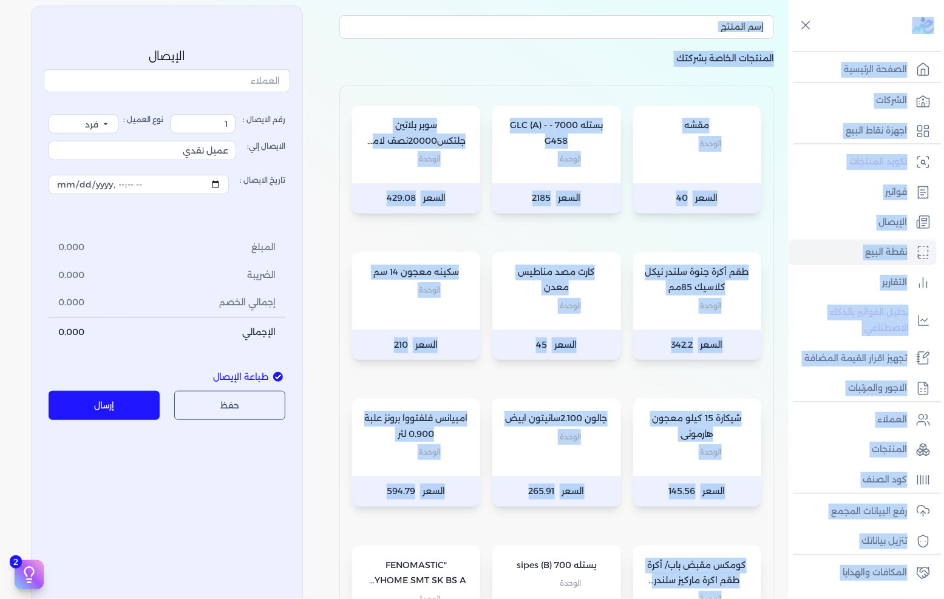
scroll to position [0, 0]
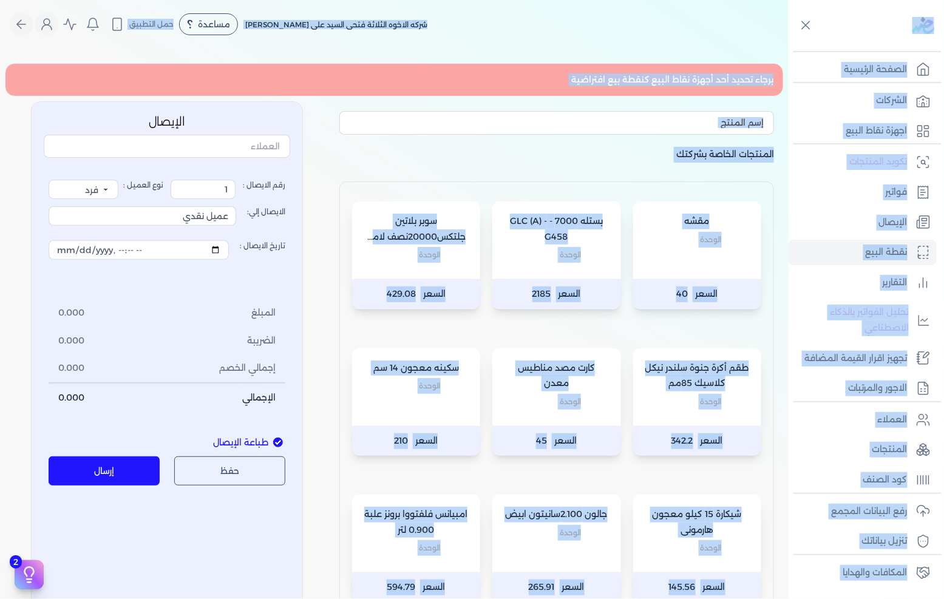
click at [740, 46] on nav "Toggle Navigation الاسعار العمولات مساعدة خدمة العملاء دليل المستخدم تسجيل الدخ…" at bounding box center [394, 24] width 789 height 49
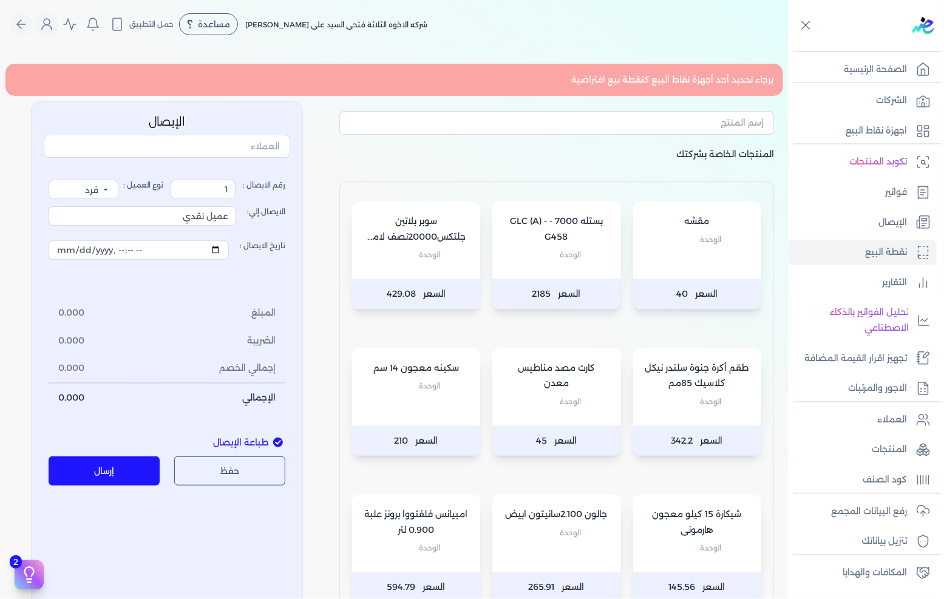
click at [789, 27] on div "الصفحة الرئيسية الشركات اجهزة نقاط البيع تكويد المنتجات فواتير الإيصال نقطة الب…" at bounding box center [866, 297] width 155 height 595
click at [576, 26] on div "شركه الاخوه الثلاثة فتحى السيد على [PERSON_NAME] مساعدة خدمة العملاء دليل المست…" at bounding box center [399, 24] width 779 height 23
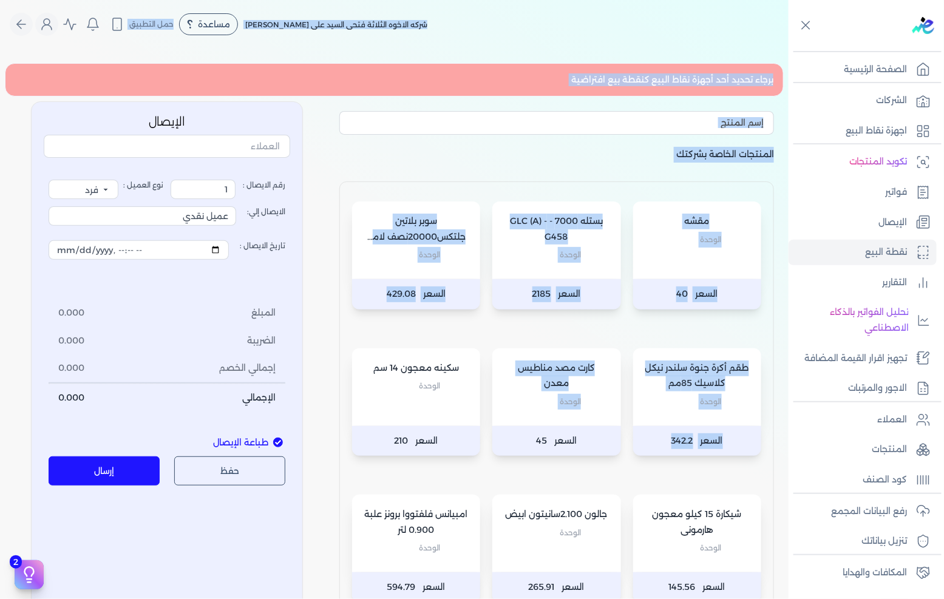
drag, startPoint x: 576, startPoint y: 26, endPoint x: 498, endPoint y: 398, distance: 380.9
click at [496, 403] on div "Toggle Navigation الاسعار العمولات مساعدة خدمة العملاء دليل المستخدم تسجيل الدخ…" at bounding box center [394, 299] width 789 height 599
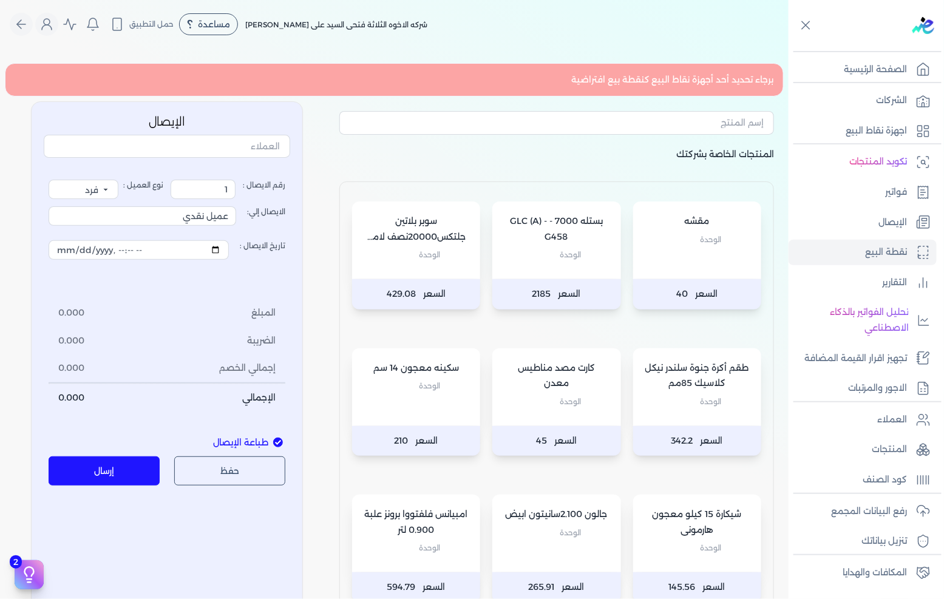
click at [633, 147] on p "المنتجات الخاصة بشركتك" at bounding box center [557, 164] width 435 height 35
click at [712, 41] on nav "Toggle Navigation الاسعار العمولات مساعدة خدمة العملاء دليل المستخدم تسجيل الدخ…" at bounding box center [394, 24] width 789 height 49
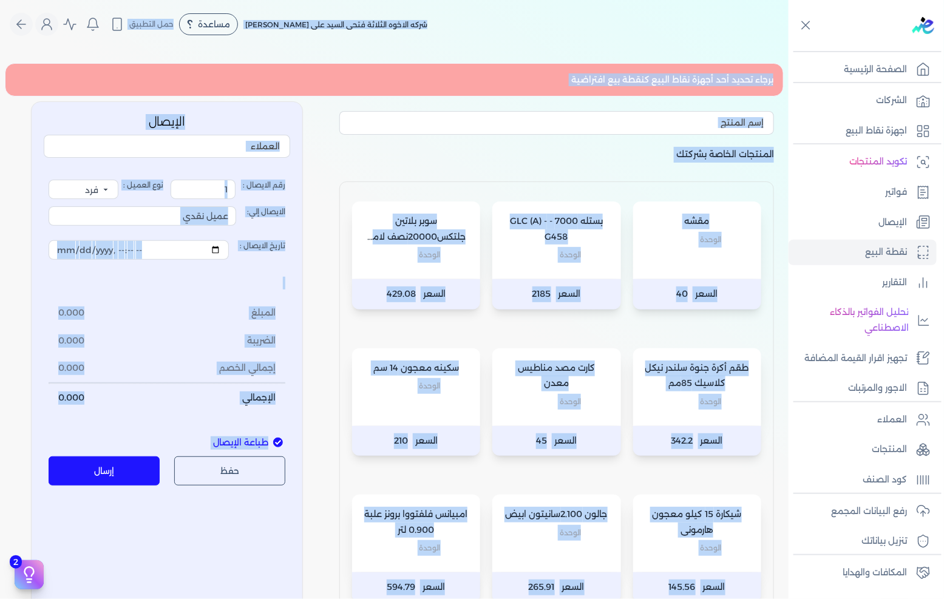
drag, startPoint x: 712, startPoint y: 43, endPoint x: 179, endPoint y: 501, distance: 703.8
click at [132, 538] on div "Toggle Navigation الاسعار العمولات مساعدة خدمة العملاء دليل المستخدم تسجيل الدخ…" at bounding box center [394, 299] width 789 height 599
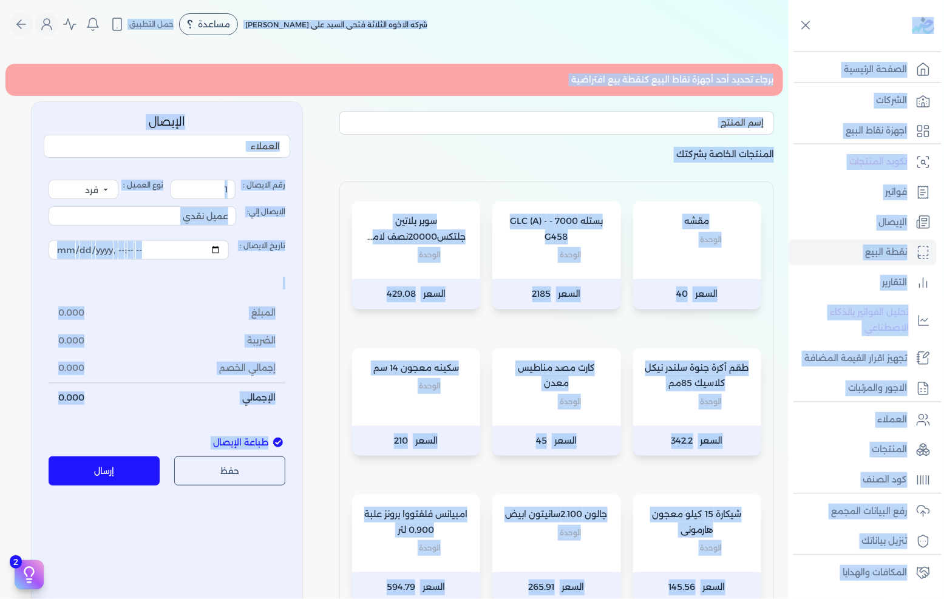
click at [441, 49] on div "Toggle Navigation الاسعار العمولات مساعدة خدمة العملاء دليل المستخدم تسجيل الدخ…" at bounding box center [394, 299] width 789 height 599
click at [449, 31] on div "شركه الاخوه الثلاثة فتحى السيد على [PERSON_NAME] مساعدة خدمة العملاء دليل المست…" at bounding box center [399, 24] width 779 height 23
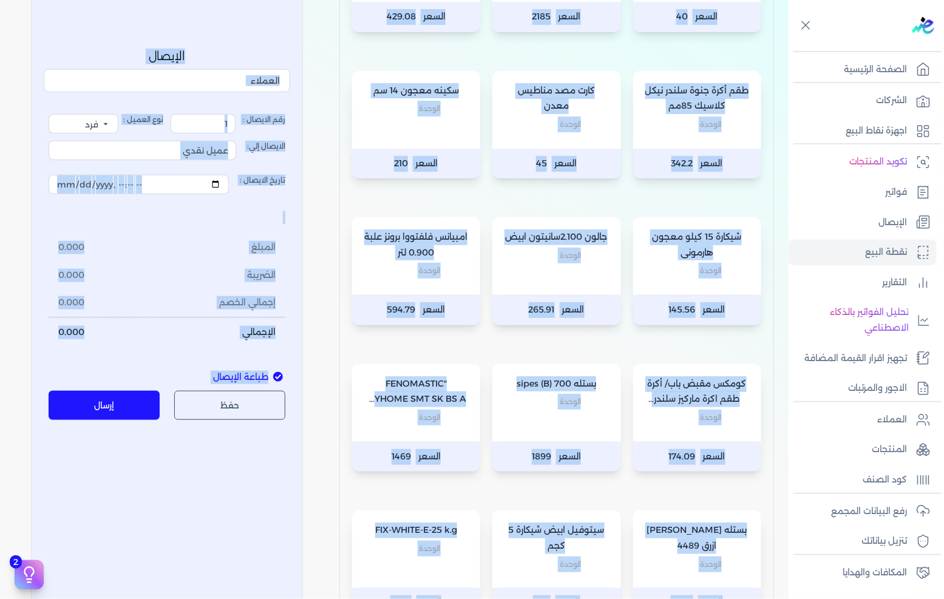
scroll to position [374, 0]
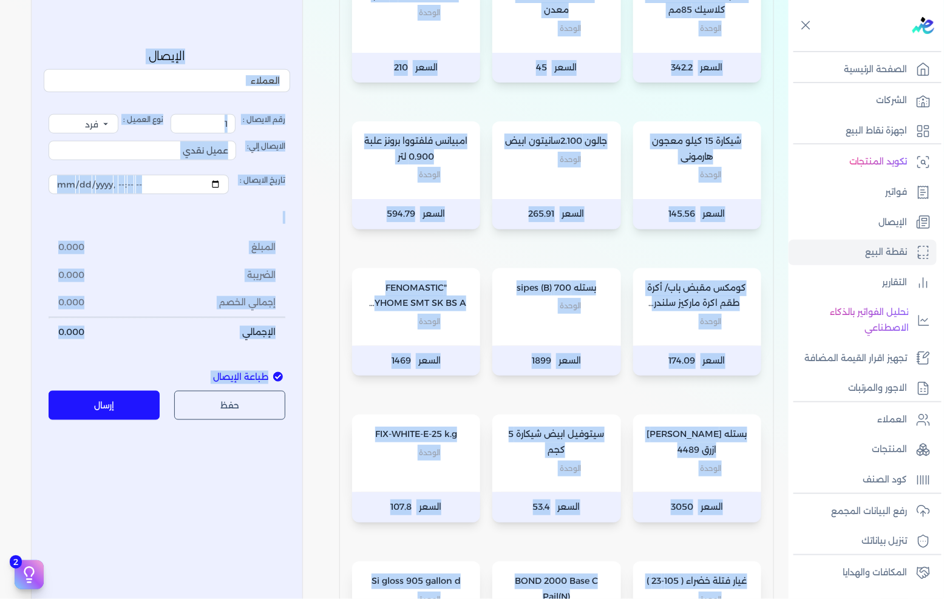
drag, startPoint x: 454, startPoint y: 16, endPoint x: 140, endPoint y: 575, distance: 641.2
click at [140, 575] on div "Toggle Navigation الاسعار العمولات مساعدة خدمة العملاء دليل المستخدم تسجيل الدخ…" at bounding box center [394, 299] width 789 height 599
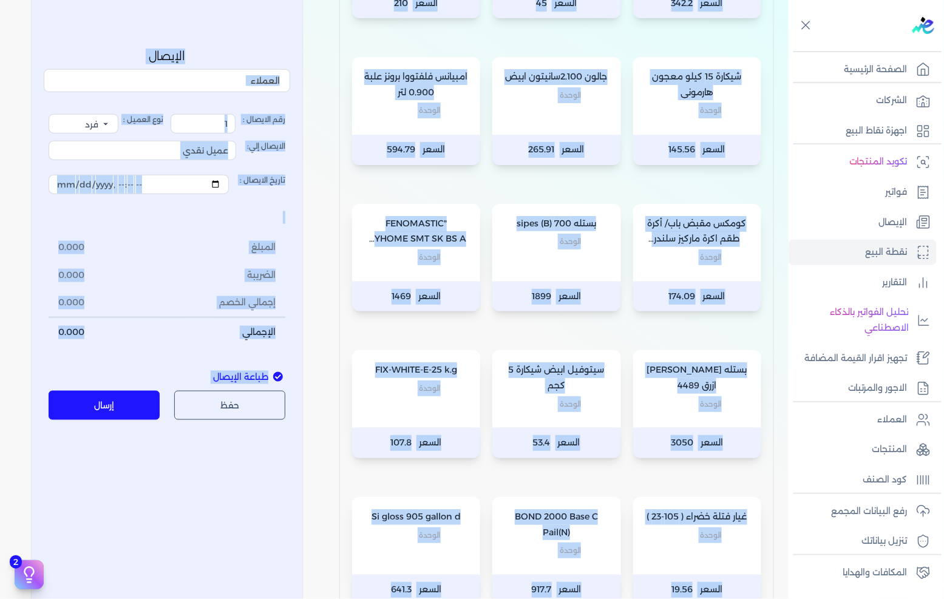
scroll to position [441, 0]
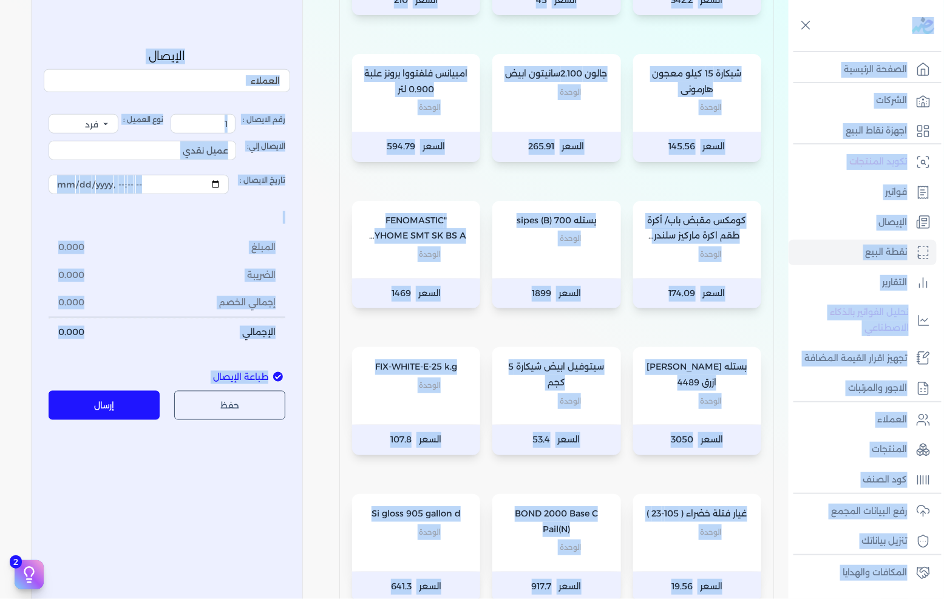
click at [760, 247] on div "كومكس مقبض باب/ أكرة طقم اكرة ماركيز سلندر نيكل كلاسيك 1.00 عدد الوحدة" at bounding box center [697, 240] width 128 height 78
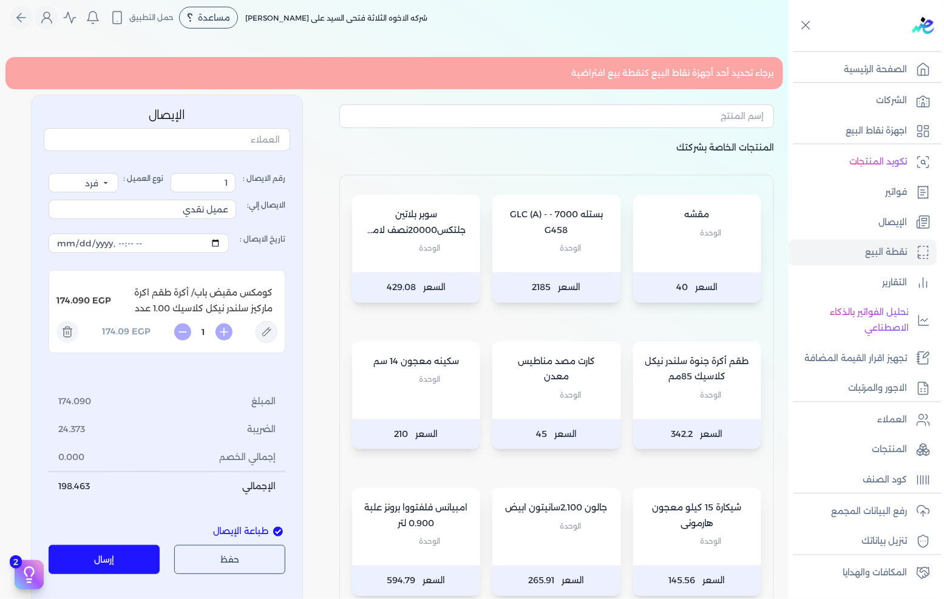
scroll to position [0, 0]
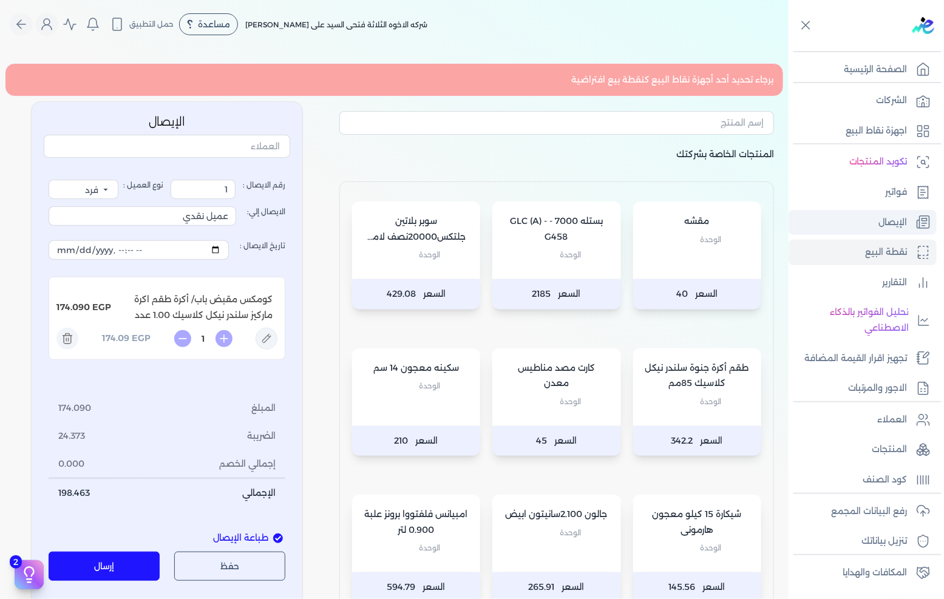
click at [891, 228] on p "الإيصال" at bounding box center [893, 223] width 29 height 16
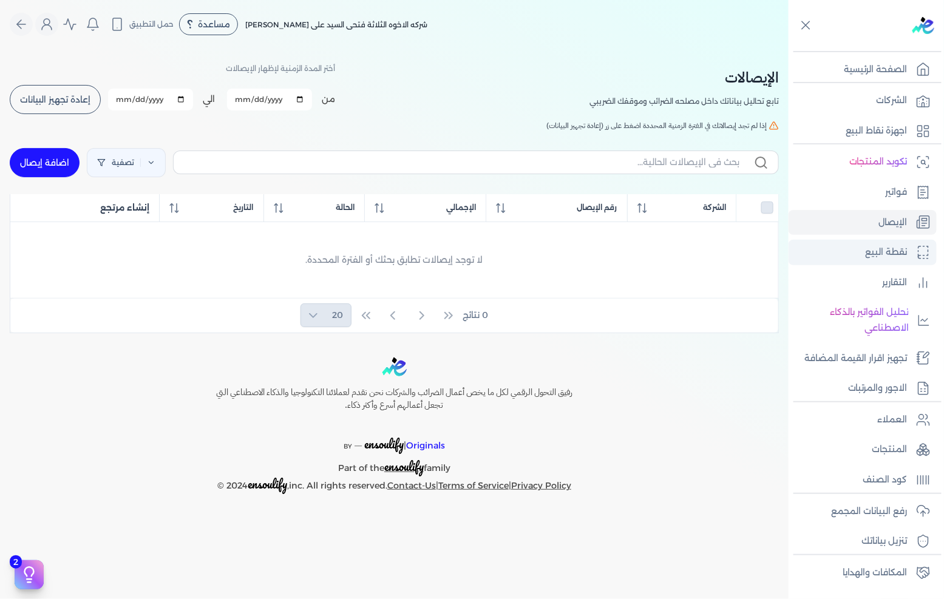
click at [891, 253] on p "نقطة البيع" at bounding box center [887, 253] width 42 height 16
select select "EGP"
select select "EGS"
select select "B"
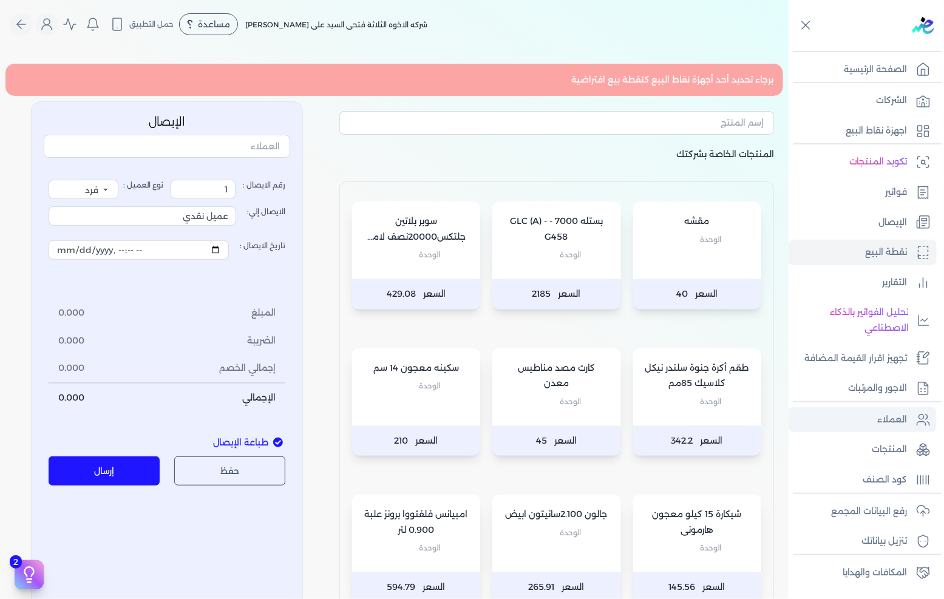
click at [906, 420] on p "العملاء" at bounding box center [893, 420] width 30 height 16
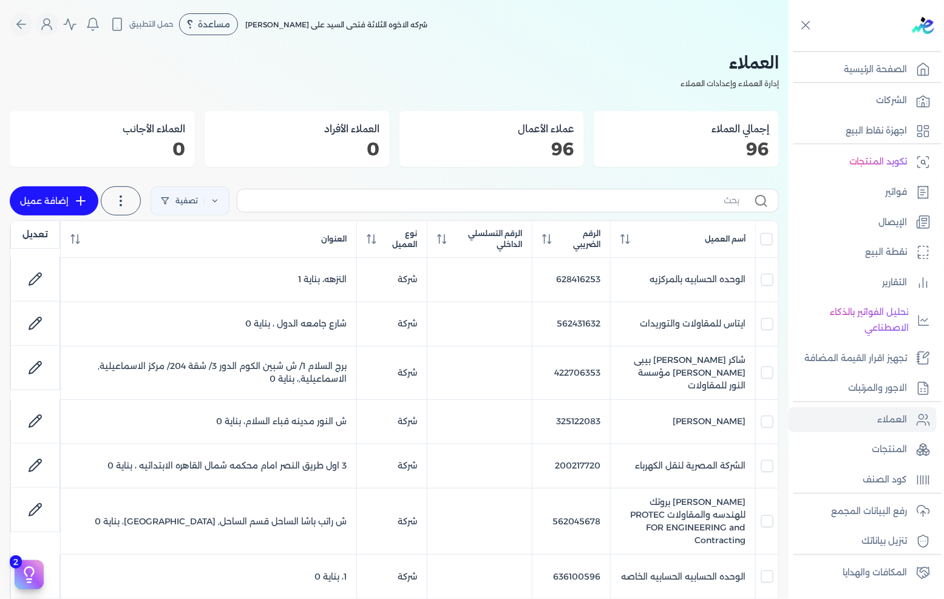
click at [769, 55] on h2 "العملاء" at bounding box center [395, 62] width 770 height 27
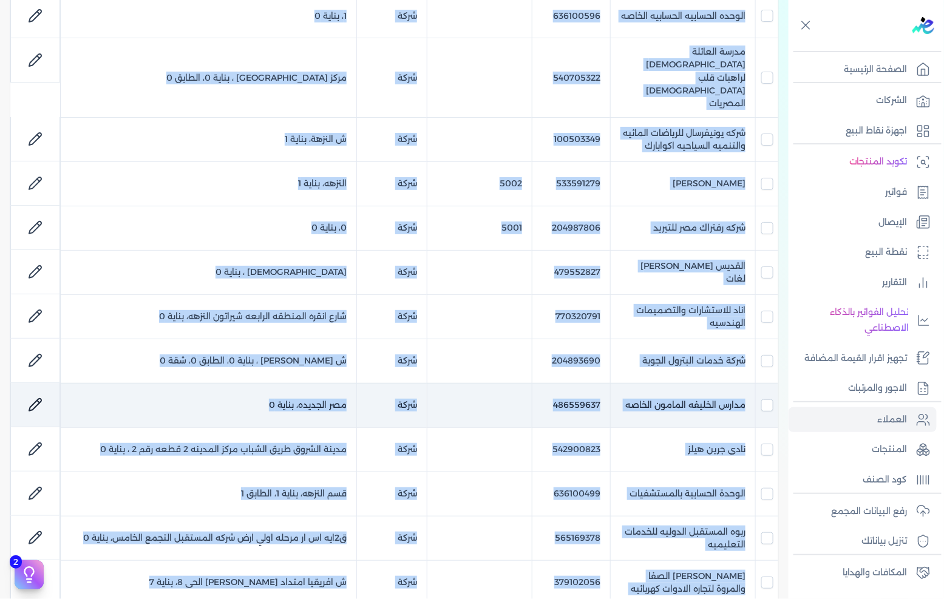
scroll to position [787, 0]
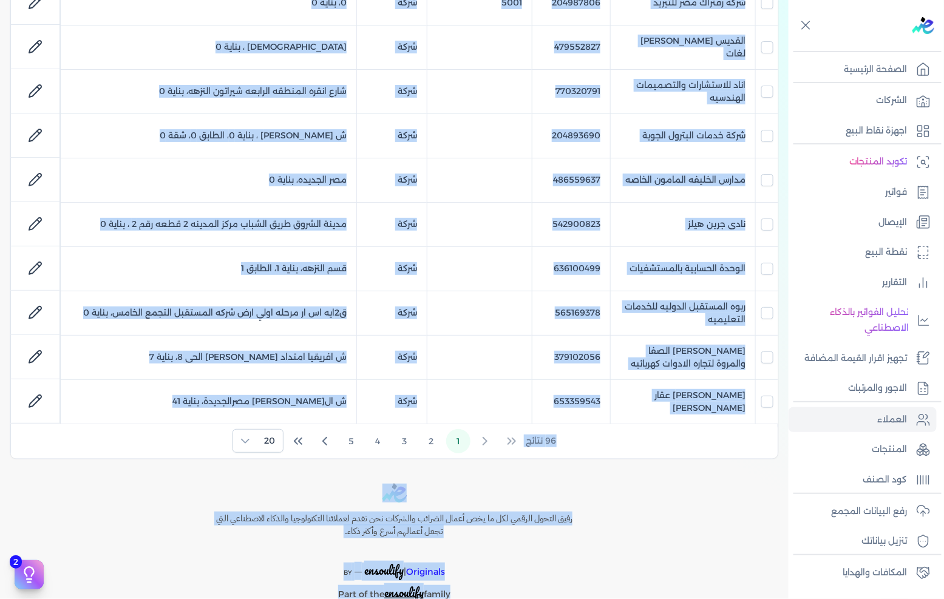
drag, startPoint x: 769, startPoint y: 55, endPoint x: 597, endPoint y: 587, distance: 559.7
click at [597, 590] on div "Toggle Navigation الاسعار العمولات مساعدة خدمة العملاء دليل المستخدم تسجيل الدخ…" at bounding box center [394, 299] width 789 height 599
click at [597, 587] on div "Toggle Navigation الاسعار العمولات مساعدة خدمة العملاء دليل المستخدم تسجيل الدخ…" at bounding box center [394, 299] width 789 height 599
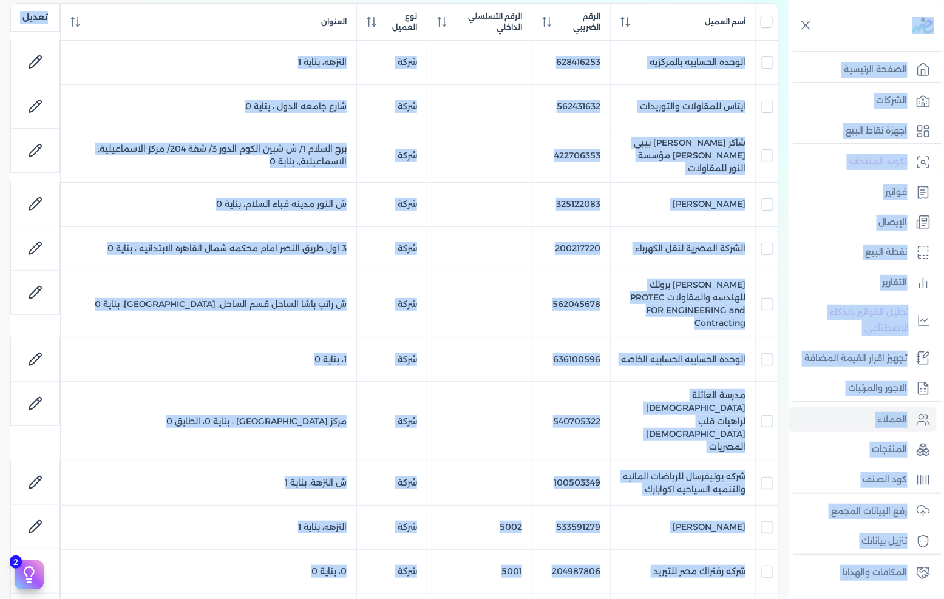
scroll to position [0, 0]
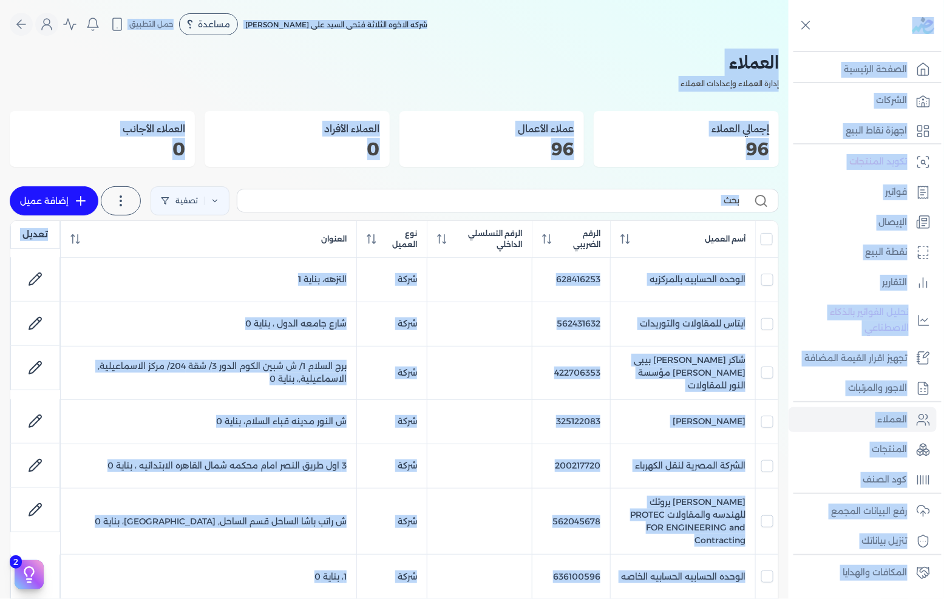
drag, startPoint x: 597, startPoint y: 587, endPoint x: 921, endPoint y: -12, distance: 680.5
click at [921, 0] on html "برجاء مراجعة صحة رقم التسجيل الضريبي : 288849477 من هنا Dismiss ✕ ✕ استهلكت 100…" at bounding box center [472, 299] width 944 height 599
click at [774, 1] on nav "Toggle Navigation الاسعار العمولات مساعدة خدمة العملاء دليل المستخدم تسجيل الدخ…" at bounding box center [394, 24] width 789 height 49
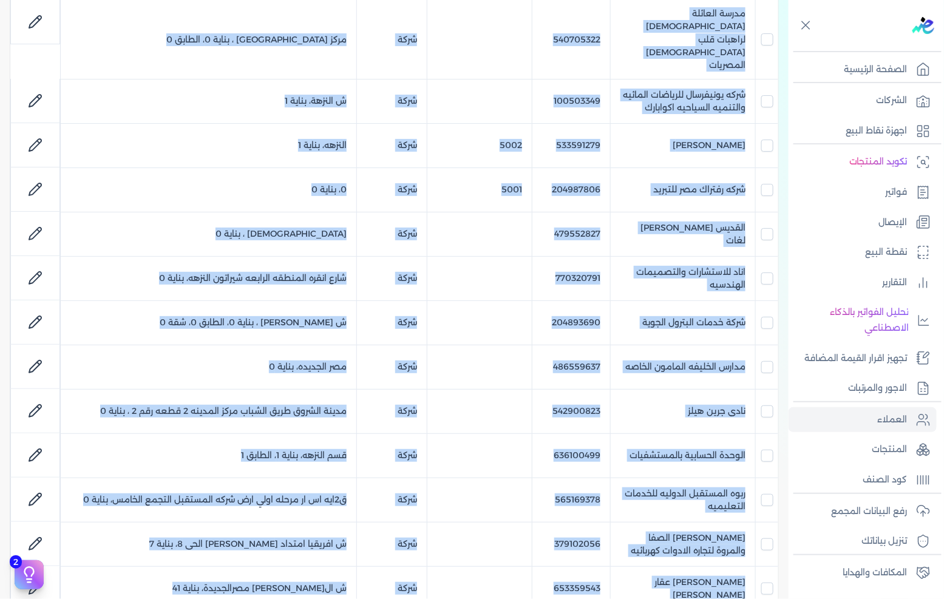
scroll to position [787, 0]
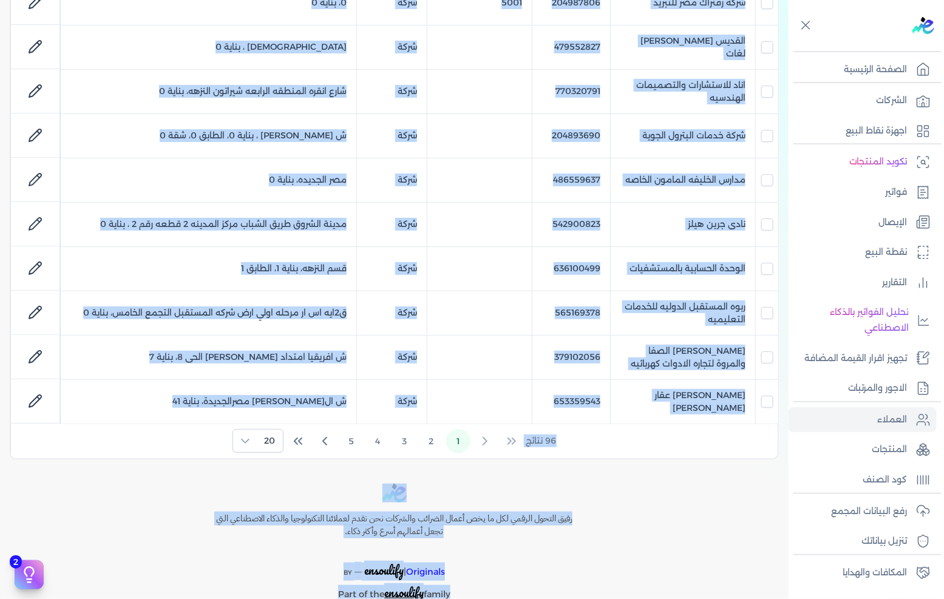
drag, startPoint x: 774, startPoint y: 1, endPoint x: 702, endPoint y: 592, distance: 595.4
click at [702, 592] on div "Toggle Navigation الاسعار العمولات مساعدة خدمة العملاء دليل المستخدم تسجيل الدخ…" at bounding box center [394, 299] width 789 height 599
click at [662, 575] on div "رفيق التحول الرقمي لكل ما يخص أعمال الضرائب والشركات نحن نقدم لعملائنا التكنولو…" at bounding box center [394, 552] width 789 height 137
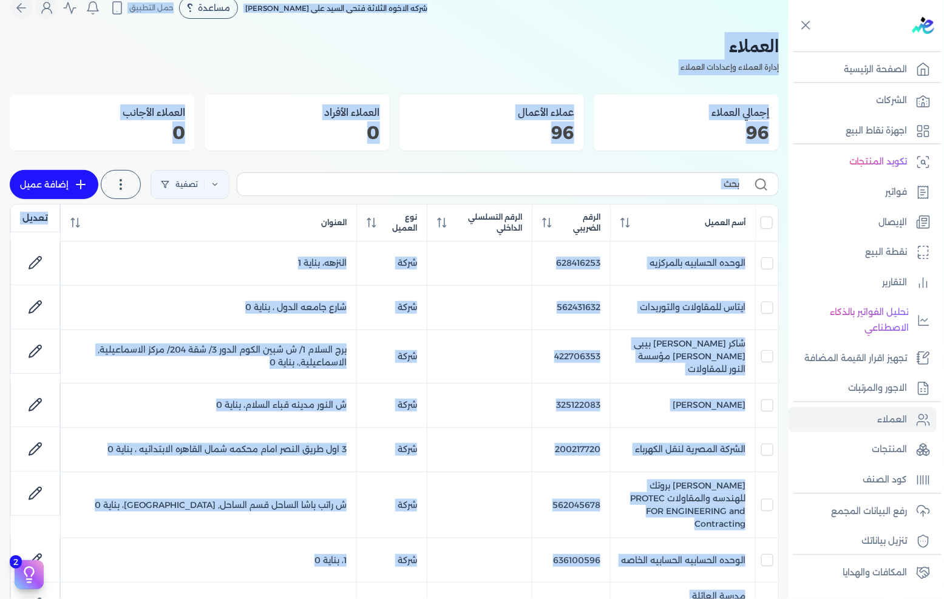
scroll to position [0, 0]
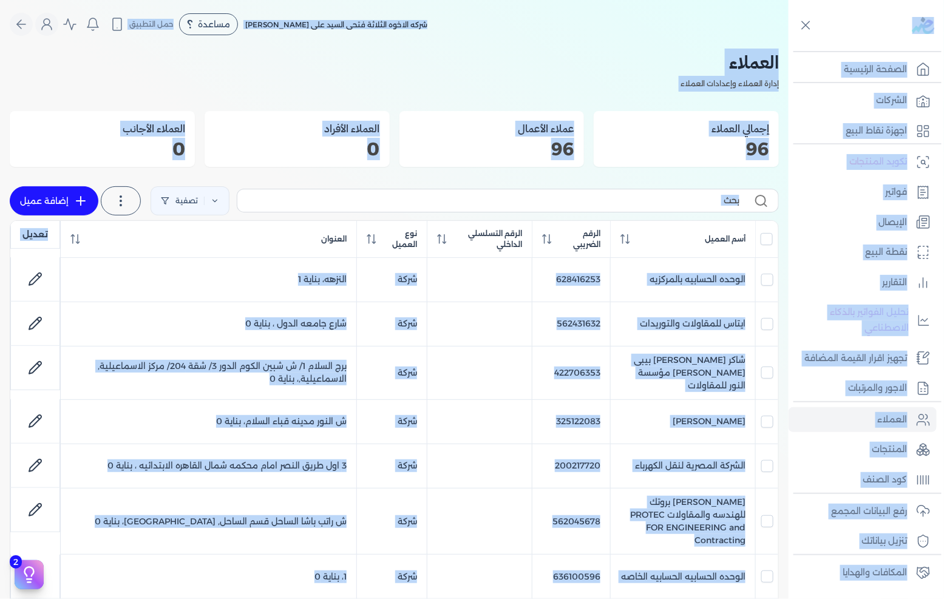
drag, startPoint x: 658, startPoint y: 576, endPoint x: 944, endPoint y: -56, distance: 693.2
click at [944, 0] on html "برجاء مراجعة صحة رقم التسجيل الضريبي : 288849477 من هنا Dismiss ✕ ✕ استهلكت 100…" at bounding box center [472, 299] width 944 height 599
click at [718, 18] on div "شركه الاخوه الثلاثة فتحى السيد على [PERSON_NAME] مساعدة خدمة العملاء دليل المست…" at bounding box center [399, 24] width 779 height 23
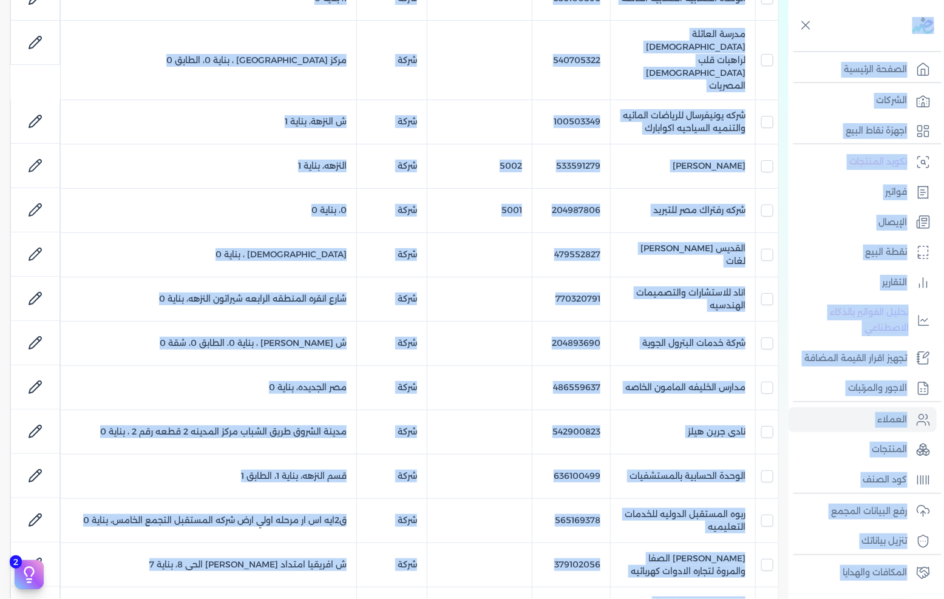
scroll to position [787, 0]
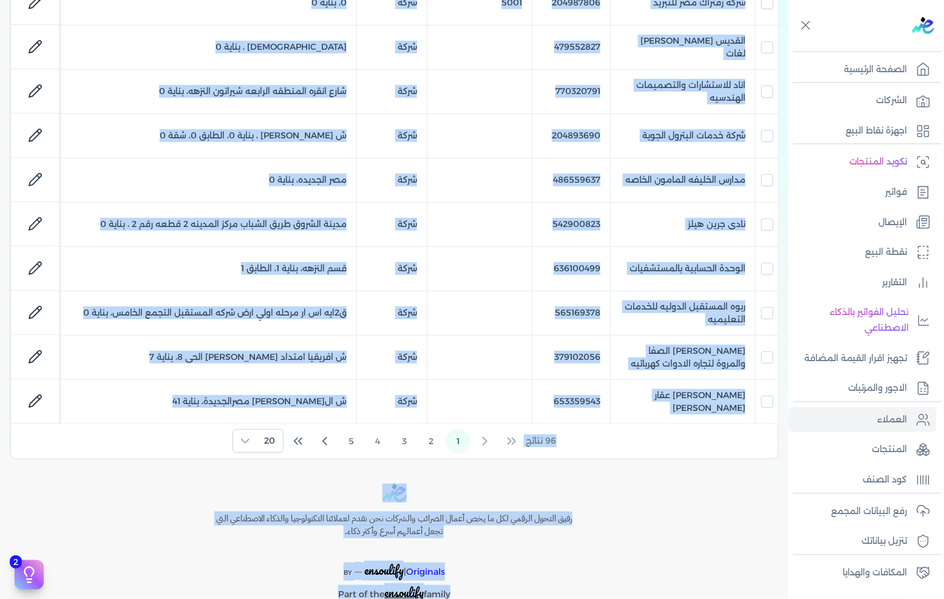
drag, startPoint x: 781, startPoint y: 3, endPoint x: 647, endPoint y: 584, distance: 596.5
click at [647, 584] on div "Toggle Navigation الاسعار العمولات مساعدة خدمة العملاء دليل المستخدم تسجيل الدخ…" at bounding box center [394, 299] width 789 height 599
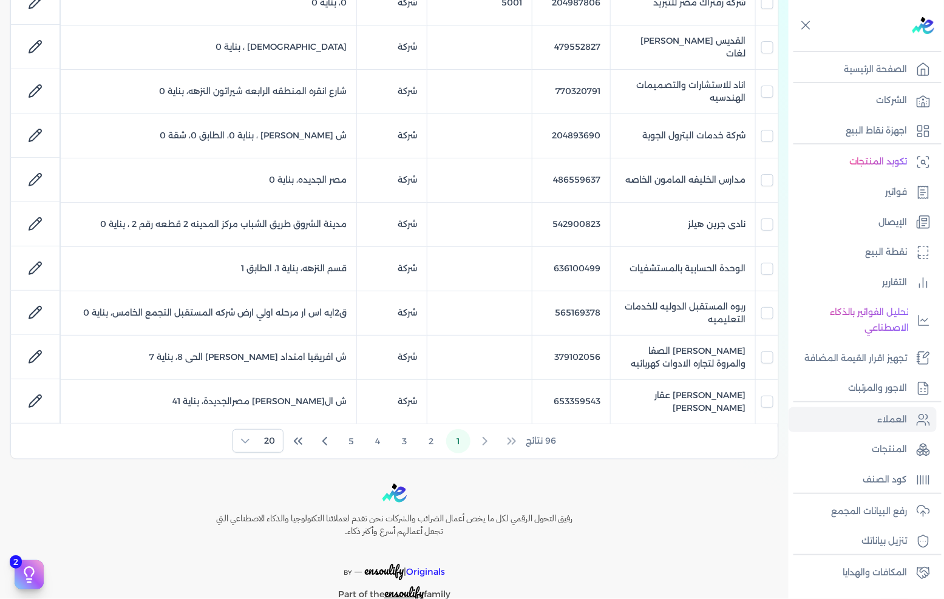
click at [647, 584] on div "Toggle Navigation الاسعار العمولات مساعدة خدمة العملاء دليل المستخدم تسجيل الدخ…" at bounding box center [394, 299] width 789 height 599
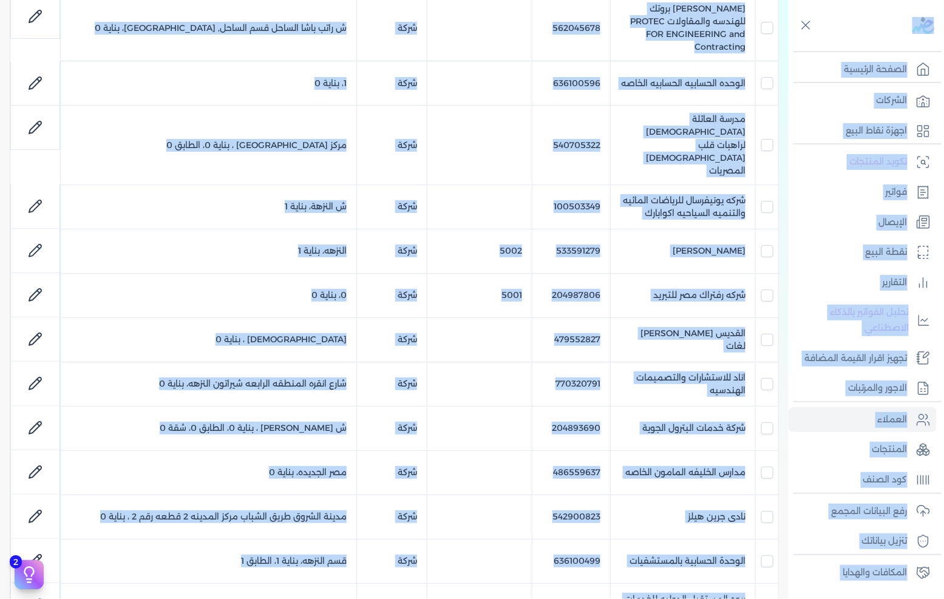
scroll to position [0, 0]
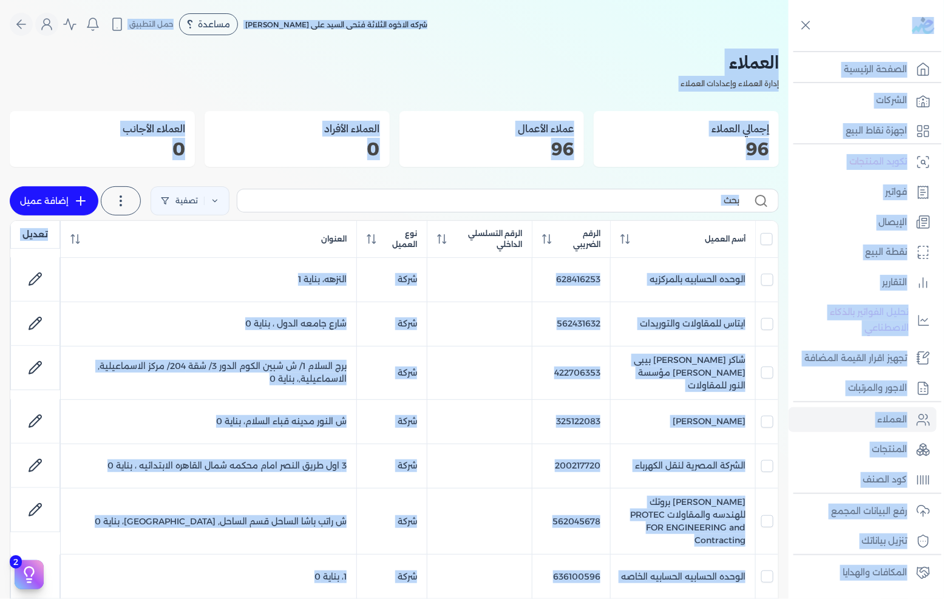
drag, startPoint x: 647, startPoint y: 584, endPoint x: 879, endPoint y: -82, distance: 705.7
click at [879, 0] on html "برجاء مراجعة صحة رقم التسجيل الضريبي : 288849477 من هنا Dismiss ✕ ✕ استهلكت 100…" at bounding box center [472, 299] width 944 height 599
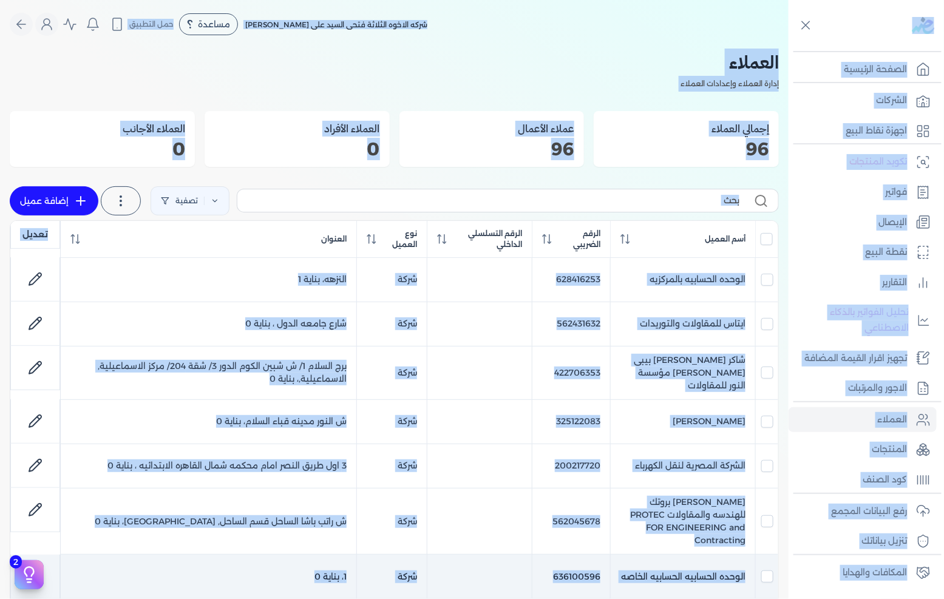
drag, startPoint x: 927, startPoint y: 4, endPoint x: 245, endPoint y: 581, distance: 893.4
click at [245, 582] on div "Toggle Navigation الصفحة الرئيسية الشركات اجهزة نقاط البيع تكويد المنتجات فواتي…" at bounding box center [472, 299] width 944 height 599
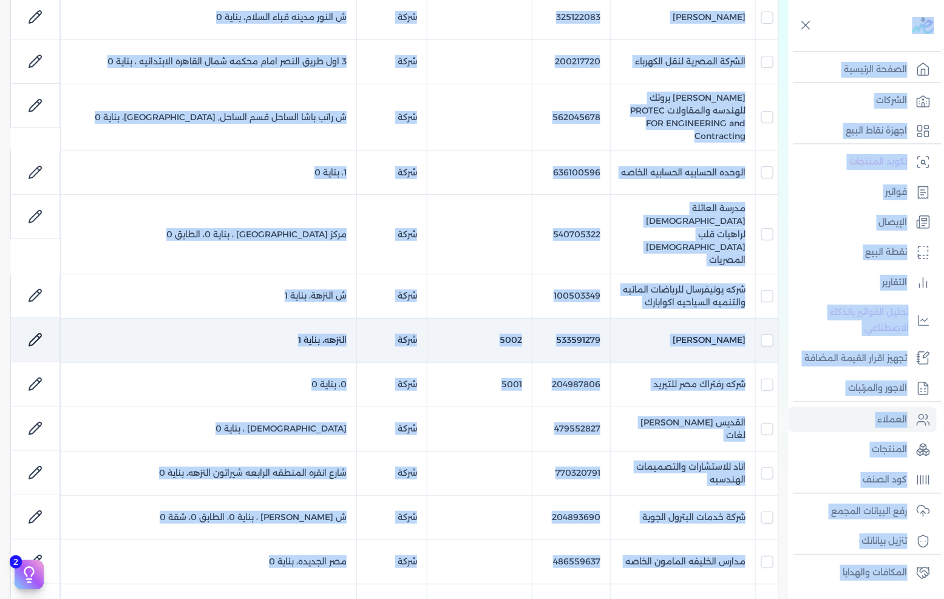
scroll to position [787, 0]
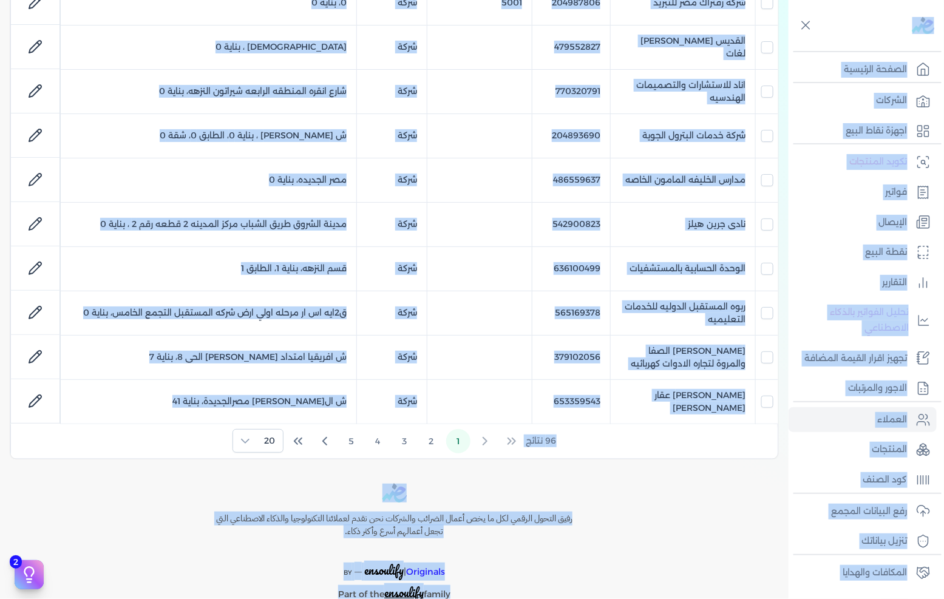
drag, startPoint x: 195, startPoint y: 554, endPoint x: 205, endPoint y: 554, distance: 10.3
click at [195, 581] on p "Part of the ensoulify family" at bounding box center [395, 592] width 408 height 22
click at [688, 515] on div "رفيق التحول الرقمي لكل ما يخص أعمال الضرائب والشركات نحن نقدم لعملائنا التكنولو…" at bounding box center [394, 552] width 789 height 137
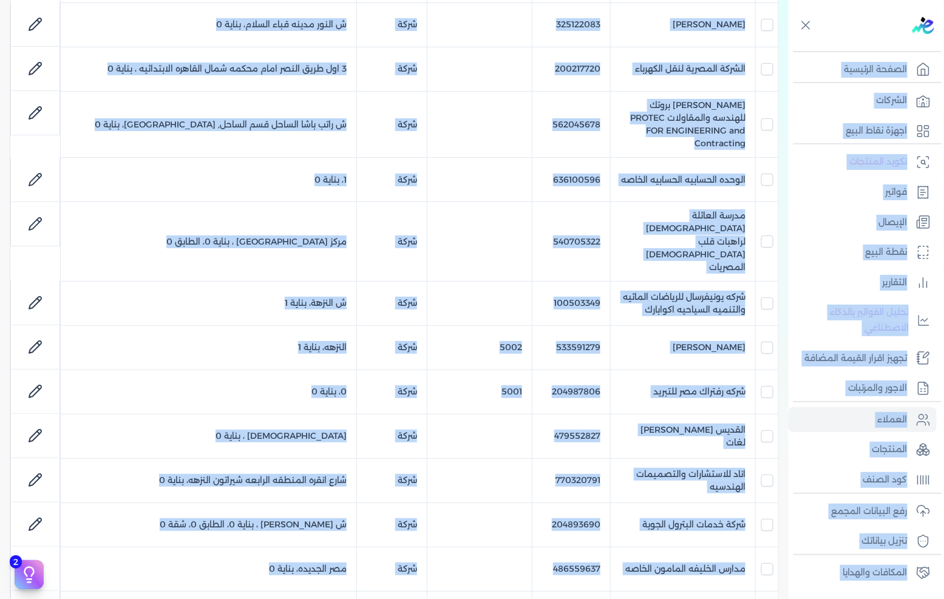
scroll to position [0, 0]
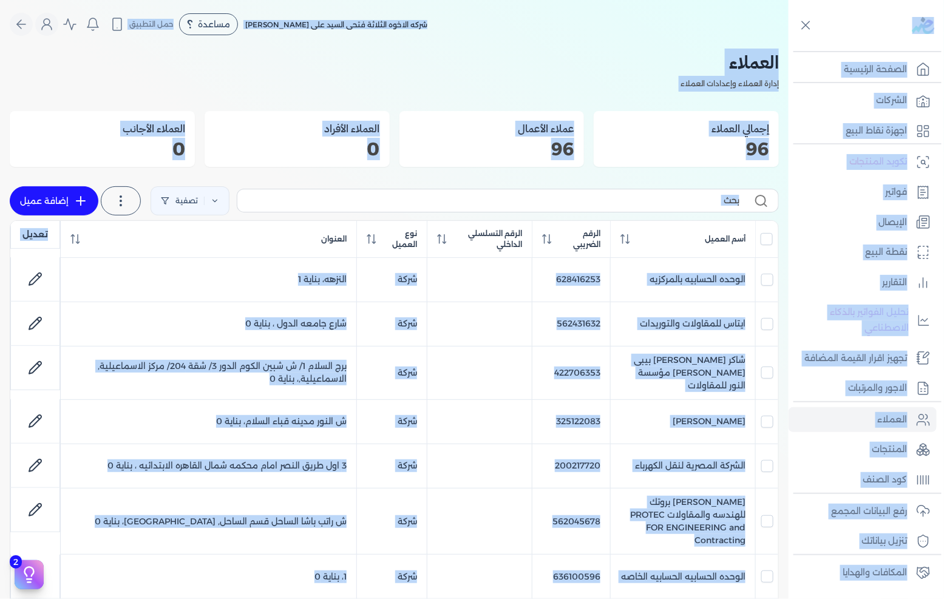
drag, startPoint x: 242, startPoint y: 541, endPoint x: 870, endPoint y: -76, distance: 880.4
click at [870, 0] on html "برجاء مراجعة صحة رقم التسجيل الضريبي : 288849477 من هنا Dismiss ✕ ✕ استهلكت 100…" at bounding box center [472, 299] width 944 height 599
click at [671, 13] on div "شركه الاخوه الثلاثة فتحى السيد على [PERSON_NAME] مساعدة خدمة العملاء دليل المست…" at bounding box center [399, 24] width 779 height 23
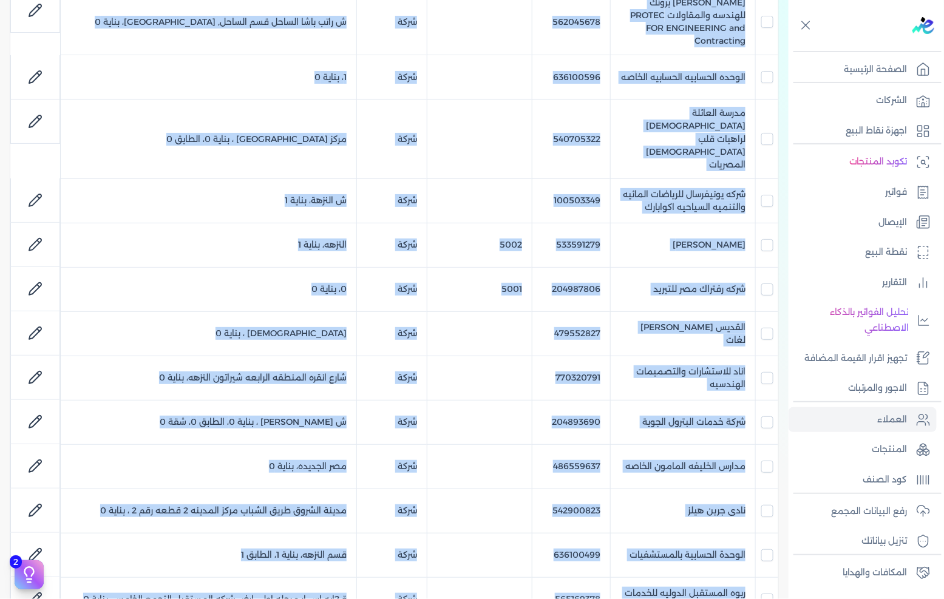
scroll to position [787, 0]
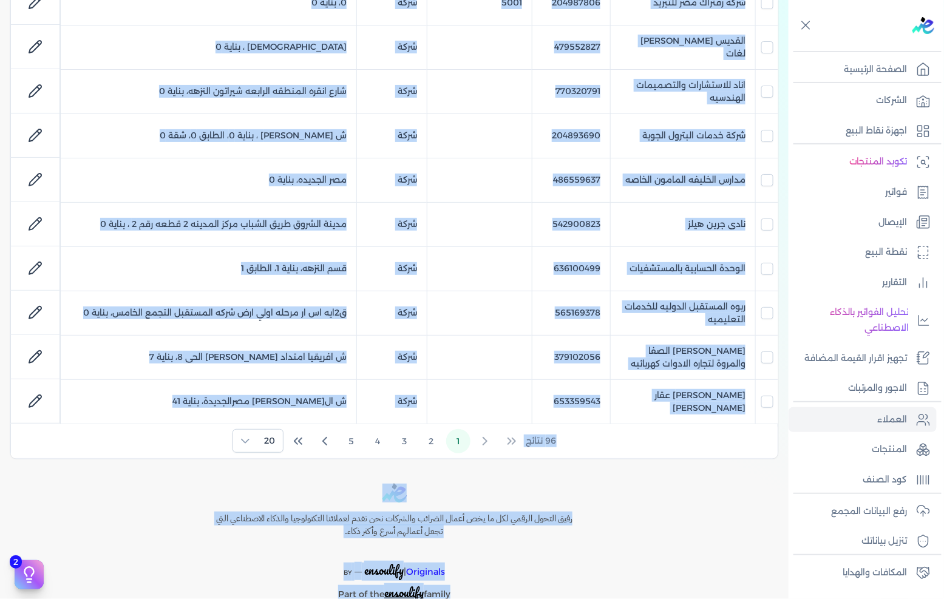
drag, startPoint x: 748, startPoint y: 12, endPoint x: 593, endPoint y: 577, distance: 585.8
click at [593, 577] on div "Toggle Navigation الاسعار العمولات مساعدة خدمة العملاء دليل المستخدم تسجيل الدخ…" at bounding box center [394, 299] width 789 height 599
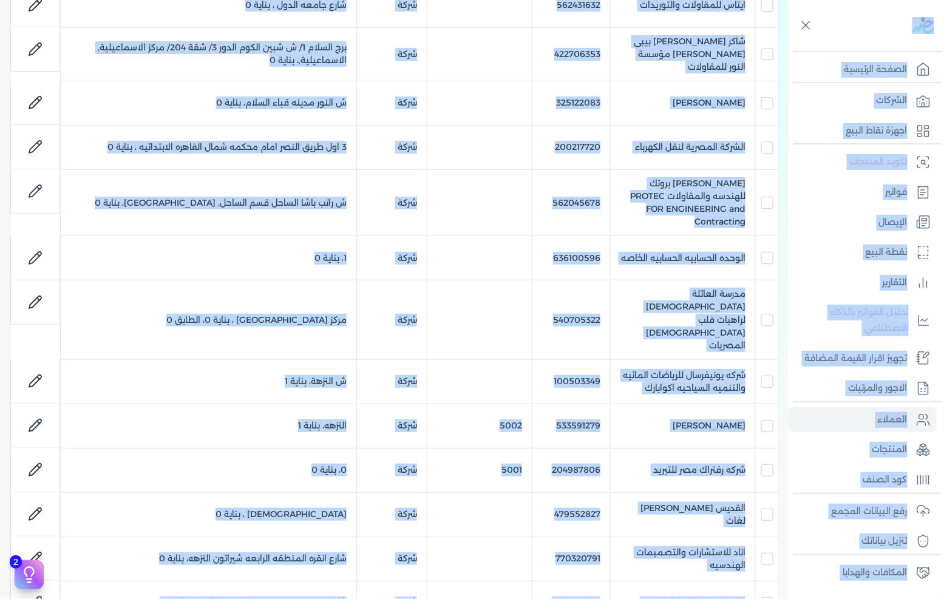
scroll to position [0, 0]
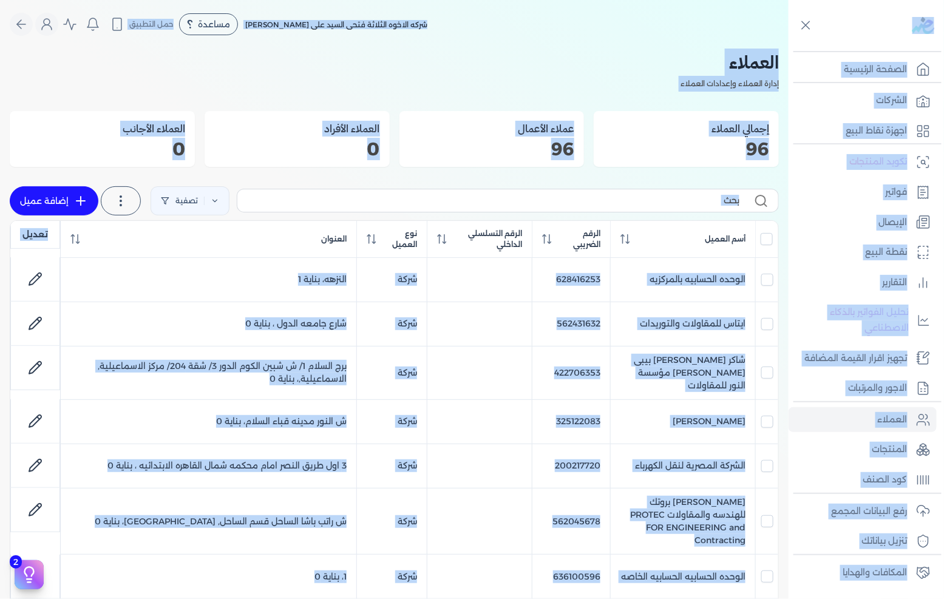
drag, startPoint x: 593, startPoint y: 577, endPoint x: 924, endPoint y: -70, distance: 726.9
click at [924, 0] on html "برجاء مراجعة صحة رقم التسجيل الضريبي : 288849477 من هنا Dismiss ✕ ✕ استهلكت 100…" at bounding box center [472, 299] width 944 height 599
click at [638, 16] on div "شركه الاخوه الثلاثة فتحى السيد على [PERSON_NAME] مساعدة خدمة العملاء دليل المست…" at bounding box center [399, 24] width 779 height 23
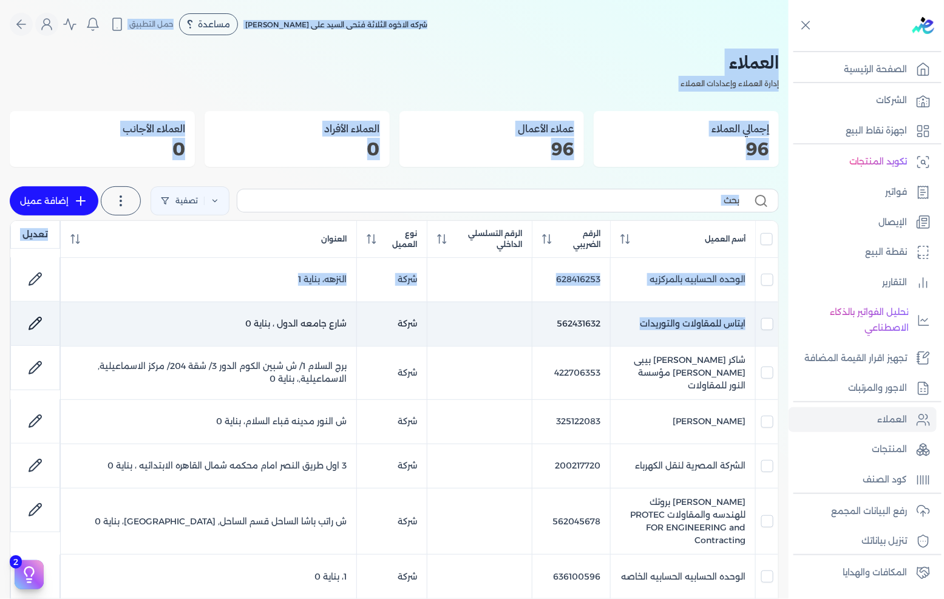
drag, startPoint x: 780, startPoint y: 10, endPoint x: 639, endPoint y: 314, distance: 335.6
click at [639, 314] on div "Toggle Navigation الاسعار العمولات مساعدة خدمة العملاء دليل المستخدم تسجيل الدخ…" at bounding box center [394, 299] width 789 height 599
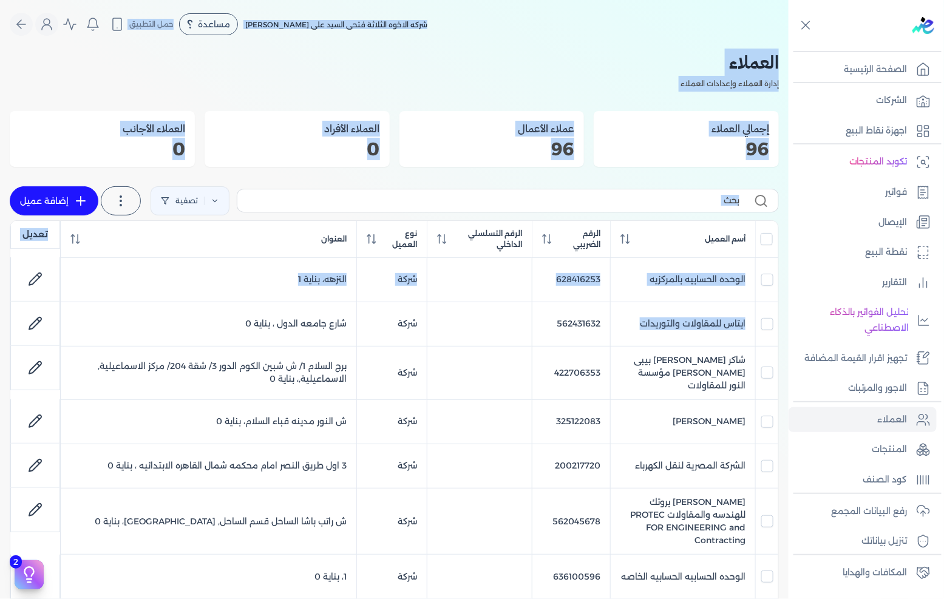
click at [611, 40] on nav "Toggle Navigation الاسعار العمولات مساعدة خدمة العملاء دليل المستخدم تسجيل الدخ…" at bounding box center [394, 24] width 789 height 49
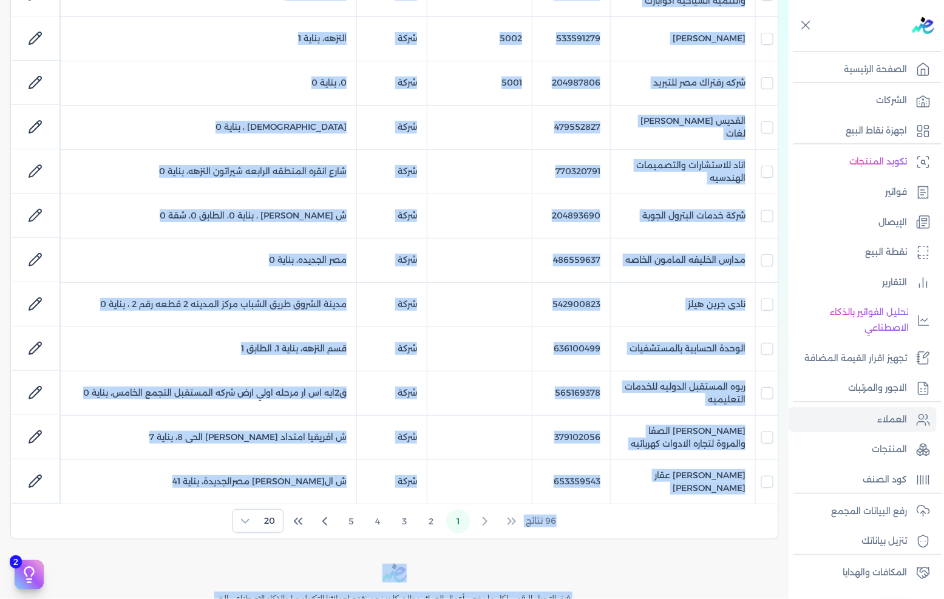
scroll to position [787, 0]
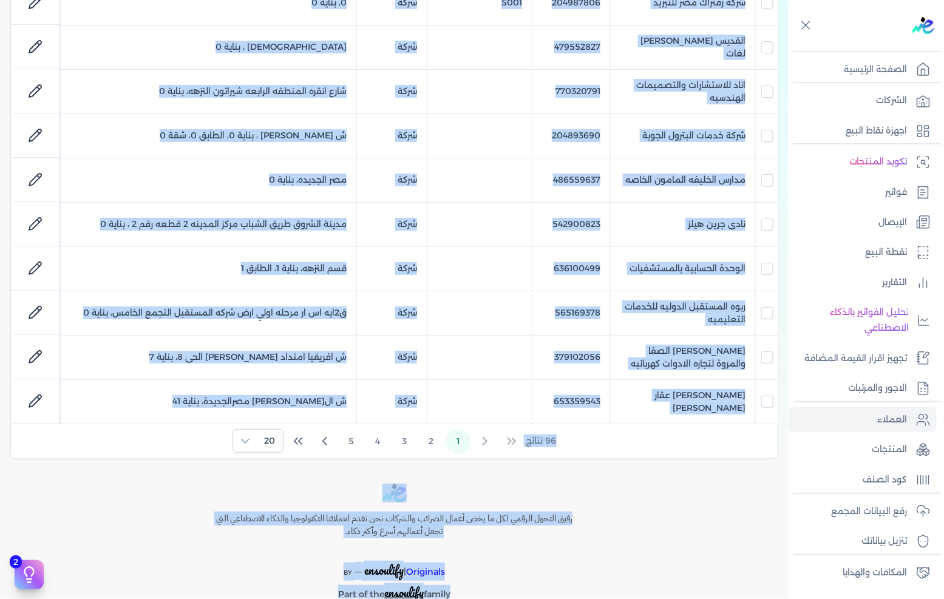
drag, startPoint x: 780, startPoint y: 18, endPoint x: 644, endPoint y: 598, distance: 595.8
click at [644, 599] on html "برجاء مراجعة صحة رقم التسجيل الضريبي : 288849477 من هنا Dismiss ✕ ✕ استهلكت 100…" at bounding box center [472, 299] width 944 height 599
click at [645, 593] on div "Toggle Navigation الاسعار العمولات مساعدة خدمة العملاء دليل المستخدم تسجيل الدخ…" at bounding box center [394, 299] width 789 height 599
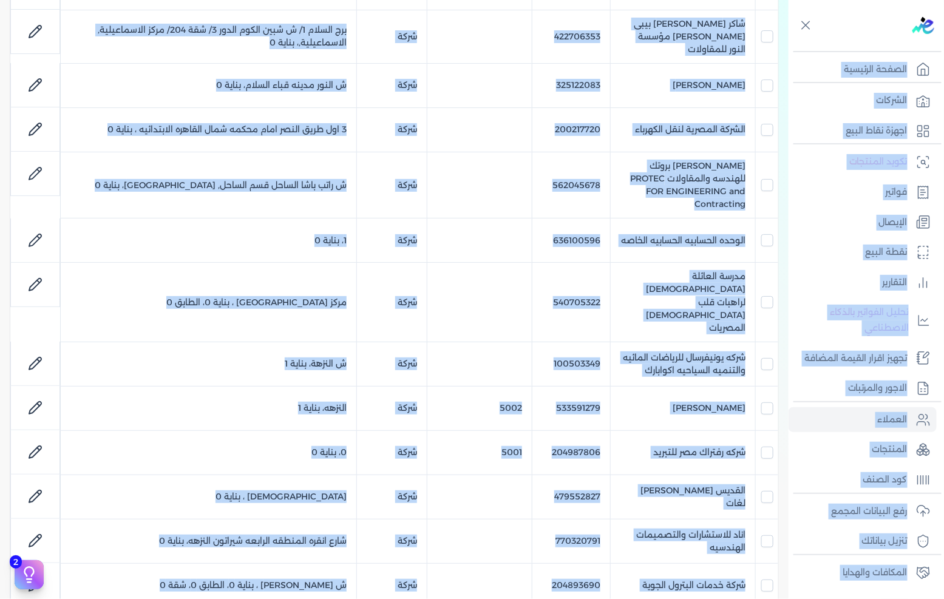
scroll to position [0, 0]
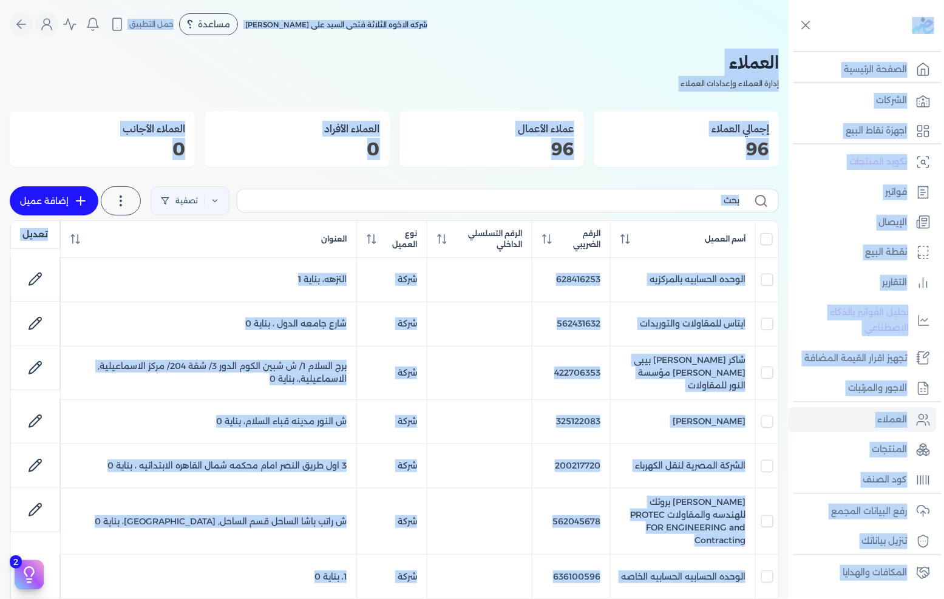
drag, startPoint x: 645, startPoint y: 593, endPoint x: 901, endPoint y: -27, distance: 670.8
click at [901, 0] on html "برجاء مراجعة صحة رقم التسجيل الضريبي : 288849477 من هنا Dismiss ✕ ✕ استهلكت 100…" at bounding box center [472, 299] width 944 height 599
click at [731, 15] on div "شركه الاخوه الثلاثة فتحى السيد على [PERSON_NAME] مساعدة خدمة العملاء دليل المست…" at bounding box center [399, 24] width 779 height 23
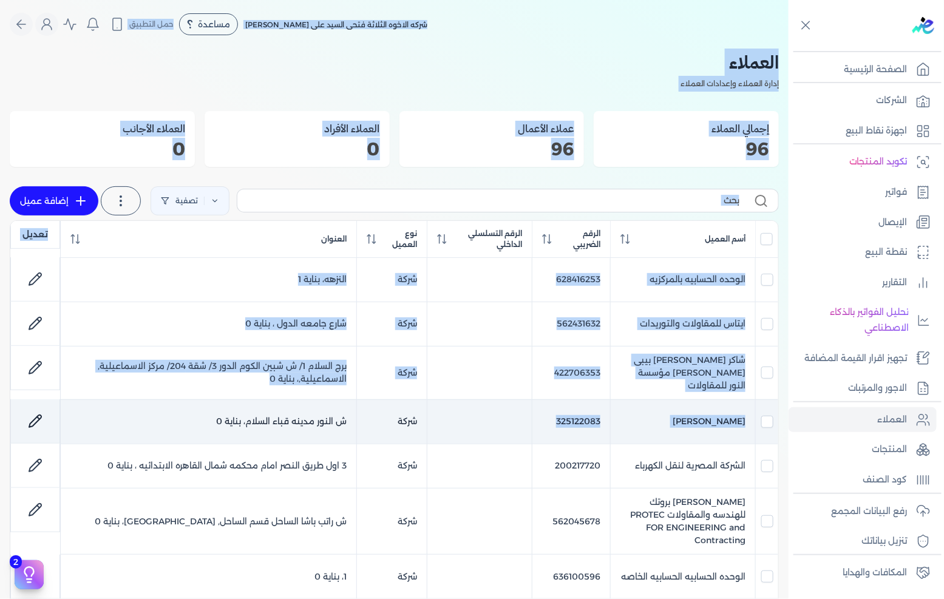
drag, startPoint x: 768, startPoint y: 4, endPoint x: 477, endPoint y: 422, distance: 508.7
click at [477, 422] on div "Toggle Navigation الاسعار العمولات مساعدة خدمة العملاء دليل المستخدم تسجيل الدخ…" at bounding box center [394, 299] width 789 height 599
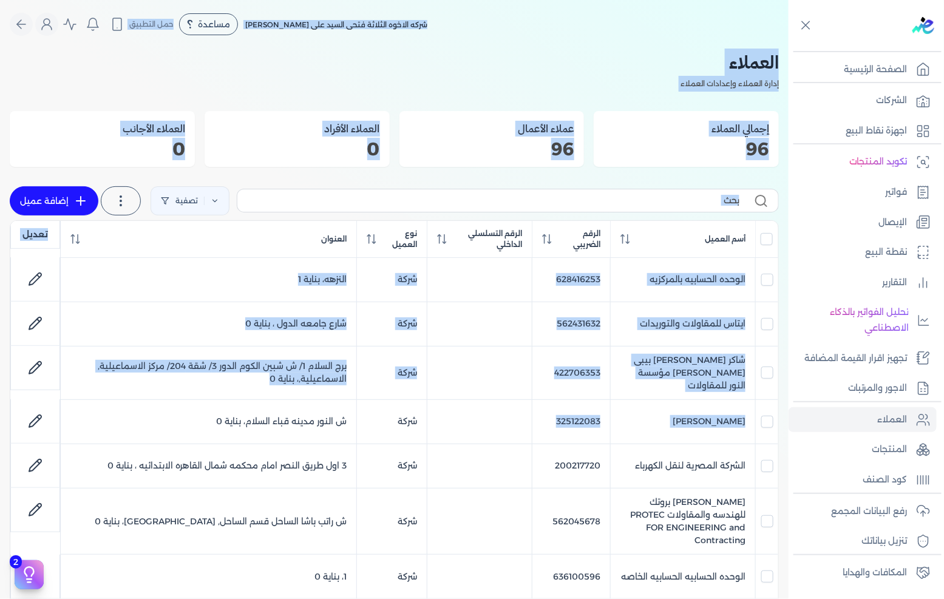
click at [592, 83] on p "إدارة العملاء وإعدادات العملاء" at bounding box center [395, 84] width 770 height 16
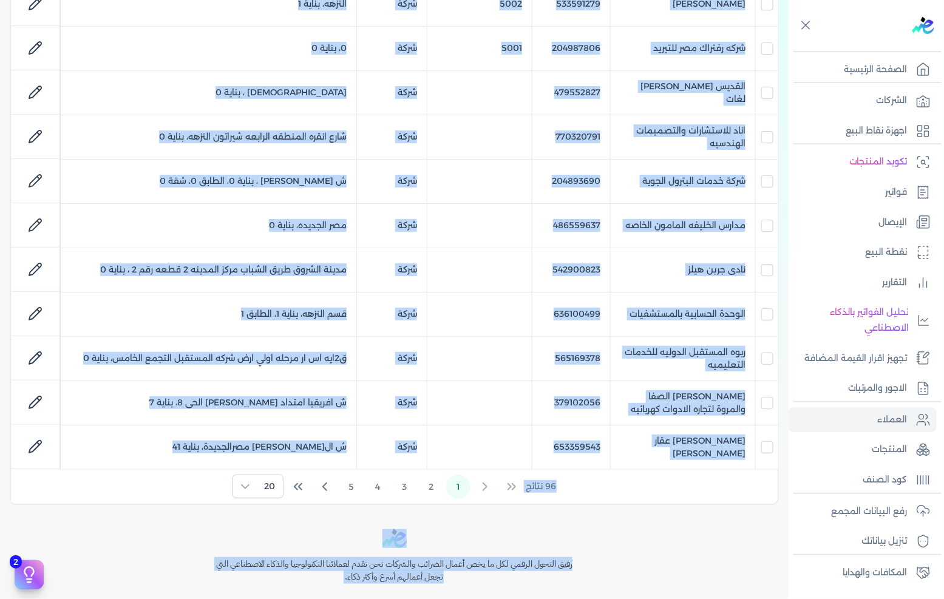
scroll to position [787, 0]
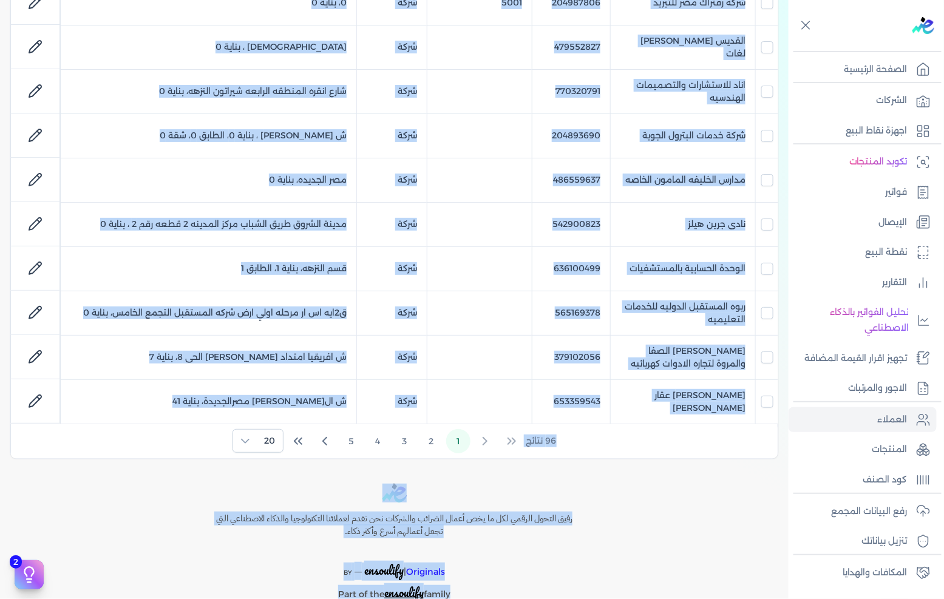
drag, startPoint x: 665, startPoint y: 14, endPoint x: 650, endPoint y: 605, distance: 591.1
click at [650, 599] on html "برجاء مراجعة صحة رقم التسجيل الضريبي : 288849477 من هنا Dismiss ✕ ✕ استهلكت 100…" at bounding box center [472, 299] width 944 height 599
click at [663, 568] on div "رفيق التحول الرقمي لكل ما يخص أعمال الضرائب والشركات نحن نقدم لعملائنا التكنولو…" at bounding box center [394, 552] width 789 height 137
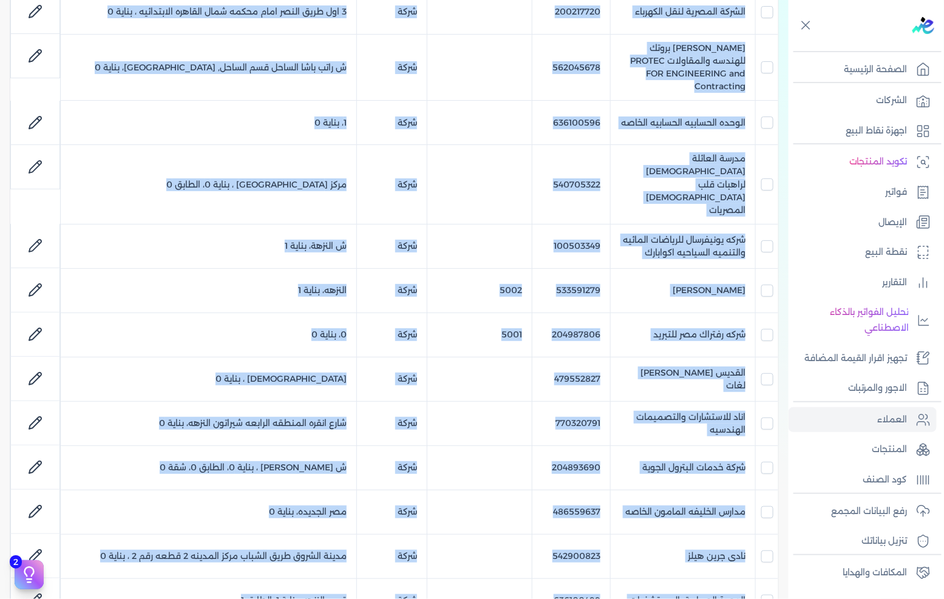
scroll to position [0, 0]
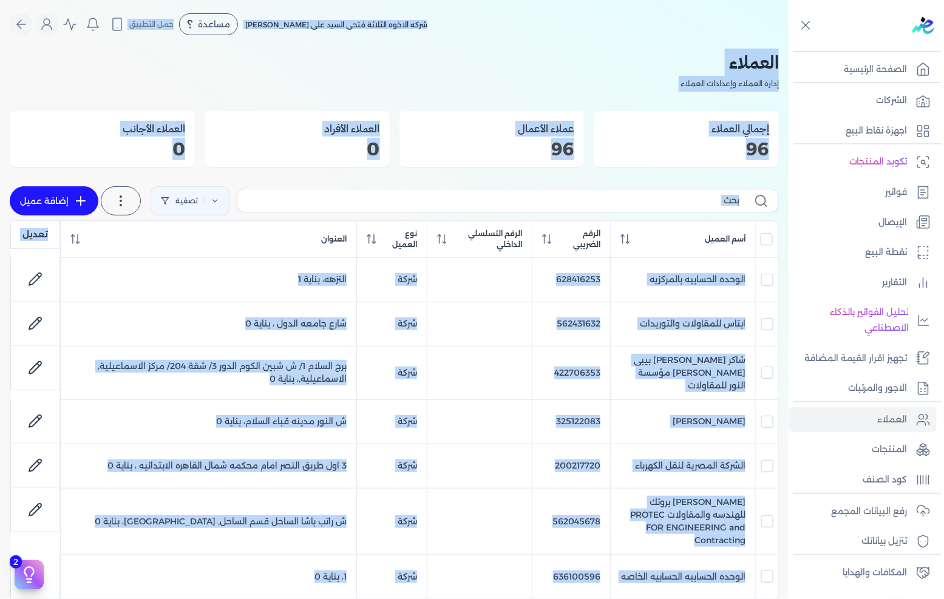
drag, startPoint x: 655, startPoint y: 591, endPoint x: 706, endPoint y: -82, distance: 674.9
click at [706, 0] on html "برجاء مراجعة صحة رقم التسجيل الضريبي : 288849477 من هنا Dismiss ✕ ✕ استهلكت 100…" at bounding box center [472, 299] width 944 height 599
click at [775, 9] on nav "Toggle Navigation الاسعار العمولات مساعدة خدمة العملاء دليل المستخدم تسجيل الدخ…" at bounding box center [394, 24] width 789 height 49
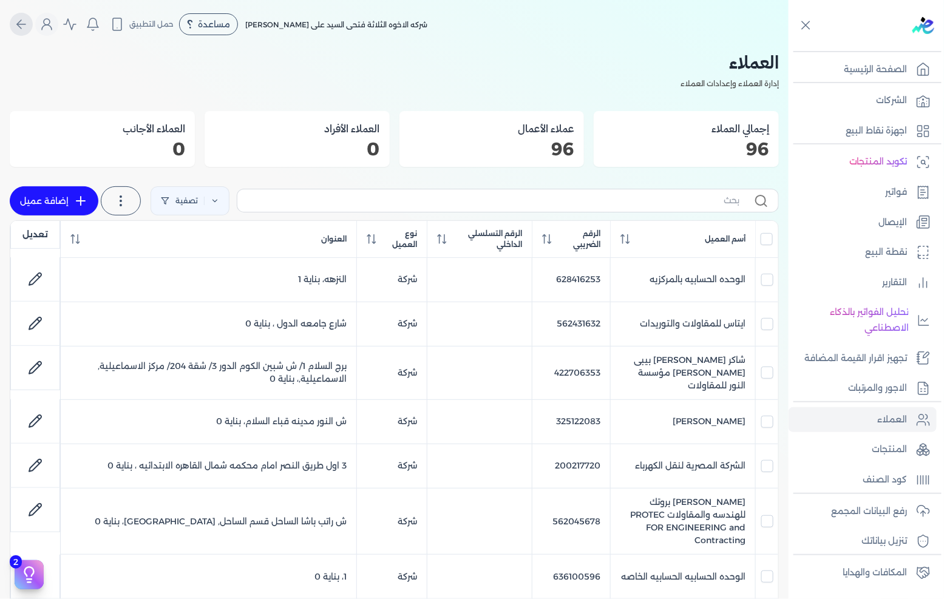
drag, startPoint x: 19, startPoint y: 25, endPoint x: 26, endPoint y: 13, distance: 13.9
click at [20, 25] on icon "Global" at bounding box center [21, 24] width 15 height 15
select select "EGP"
select select "EGS"
select select "B"
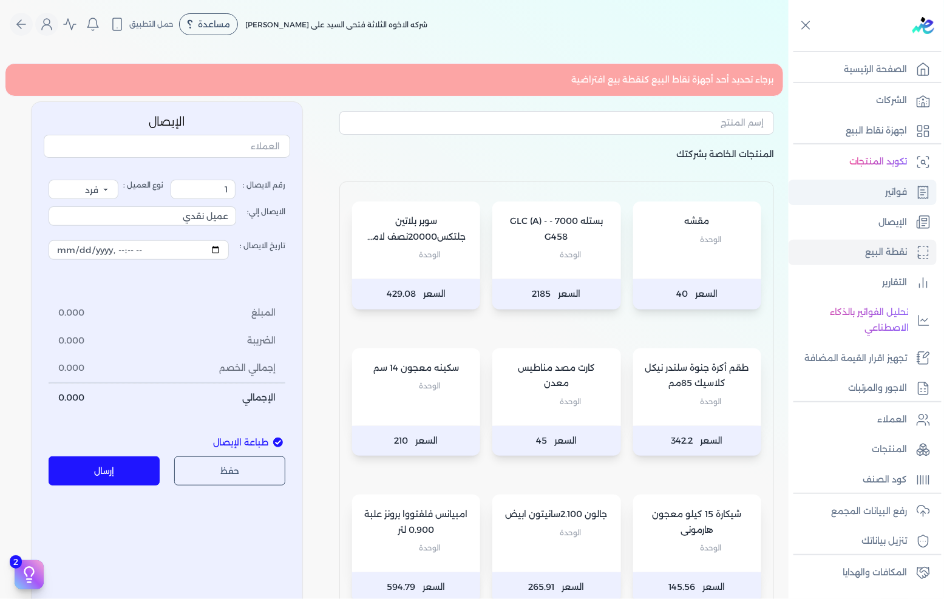
click at [863, 199] on link "فواتير" at bounding box center [863, 193] width 148 height 26
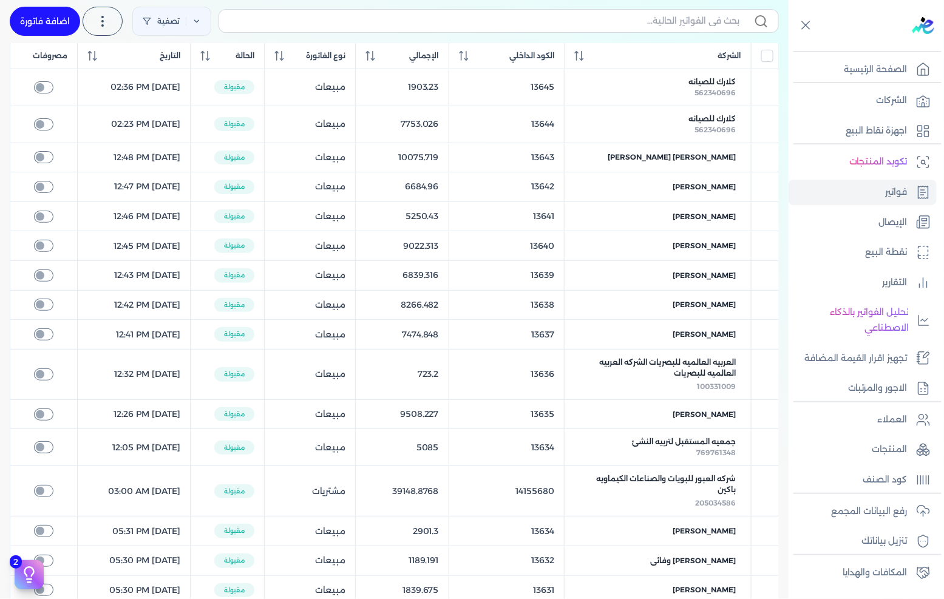
scroll to position [232, 0]
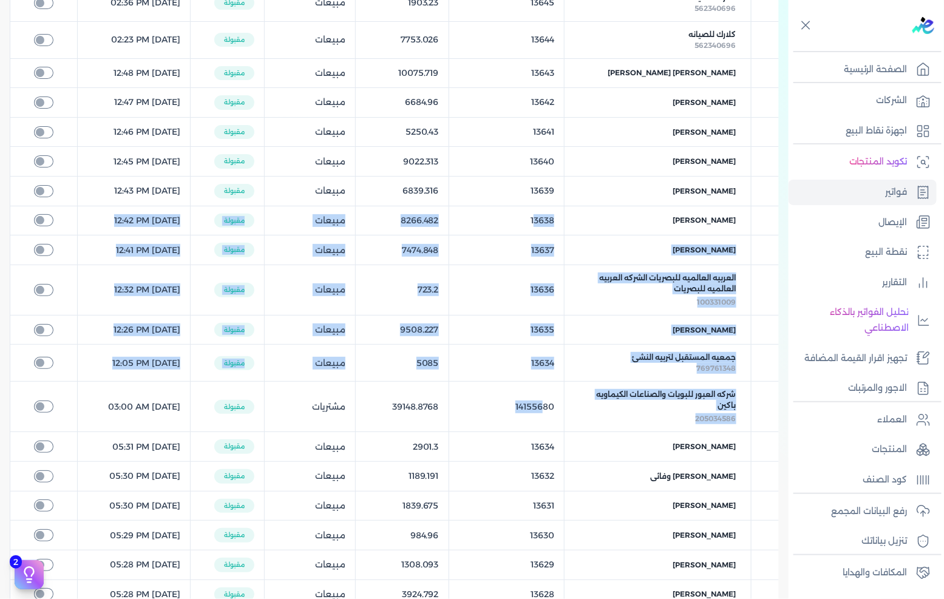
drag, startPoint x: 563, startPoint y: 411, endPoint x: 551, endPoint y: 211, distance: 200.2
click at [551, 211] on table "الشركة الكود الداخلي الإجمالي نوع الفاتورة الحالة التاريخ مصروفات كلارك للصيانه…" at bounding box center [395, 303] width 770 height 689
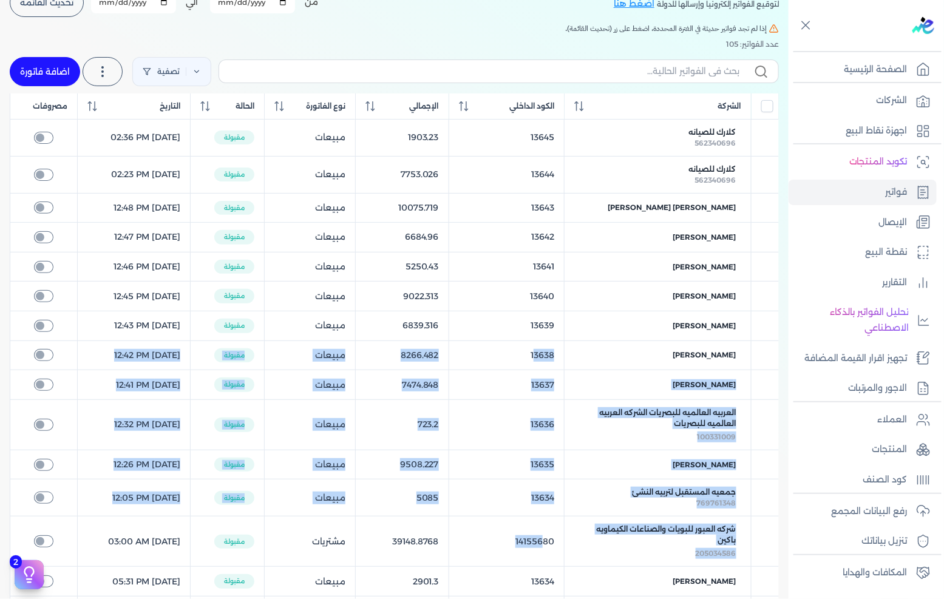
scroll to position [0, 0]
